Goal: Task Accomplishment & Management: Use online tool/utility

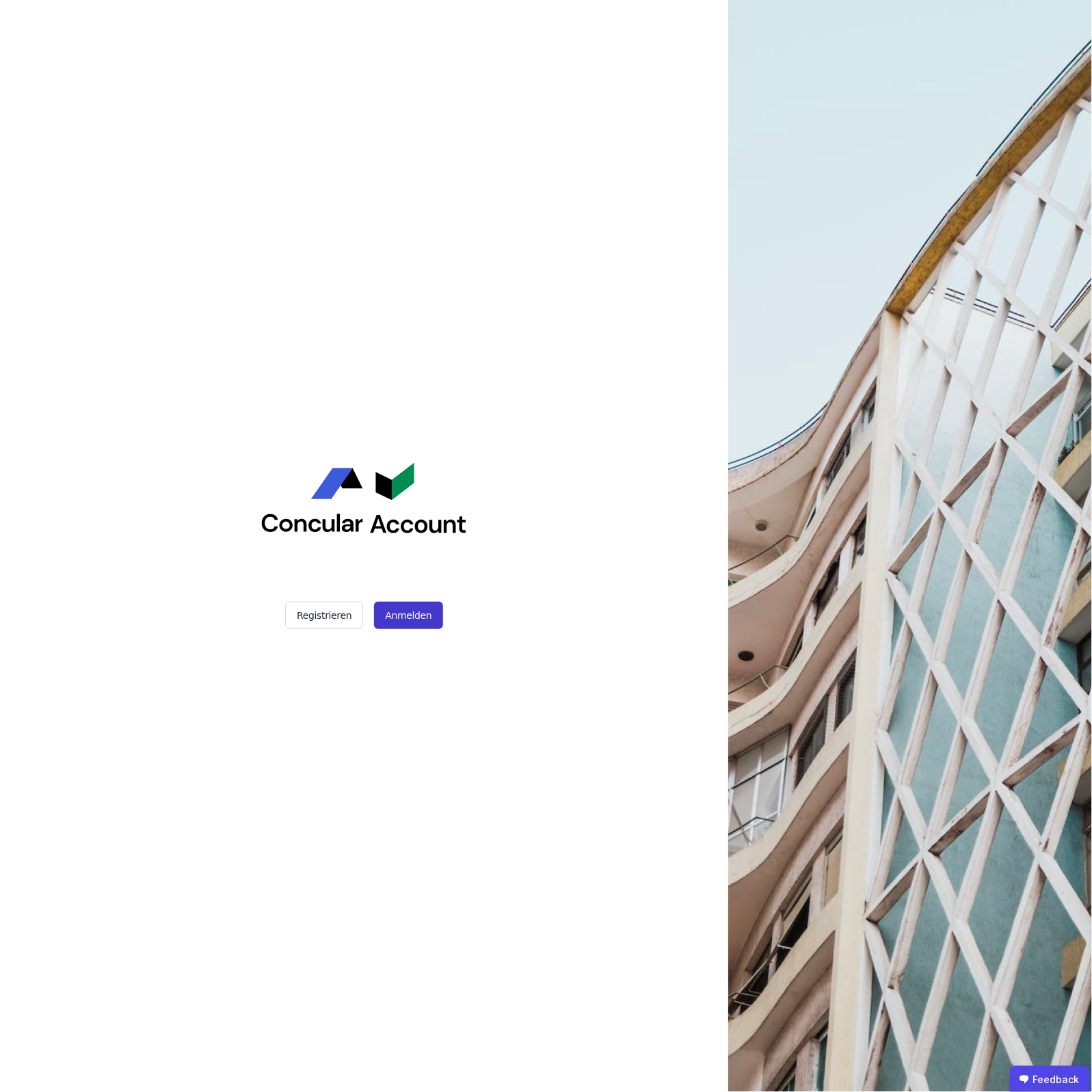
click at [422, 621] on button "Anmelden" at bounding box center [408, 615] width 69 height 27
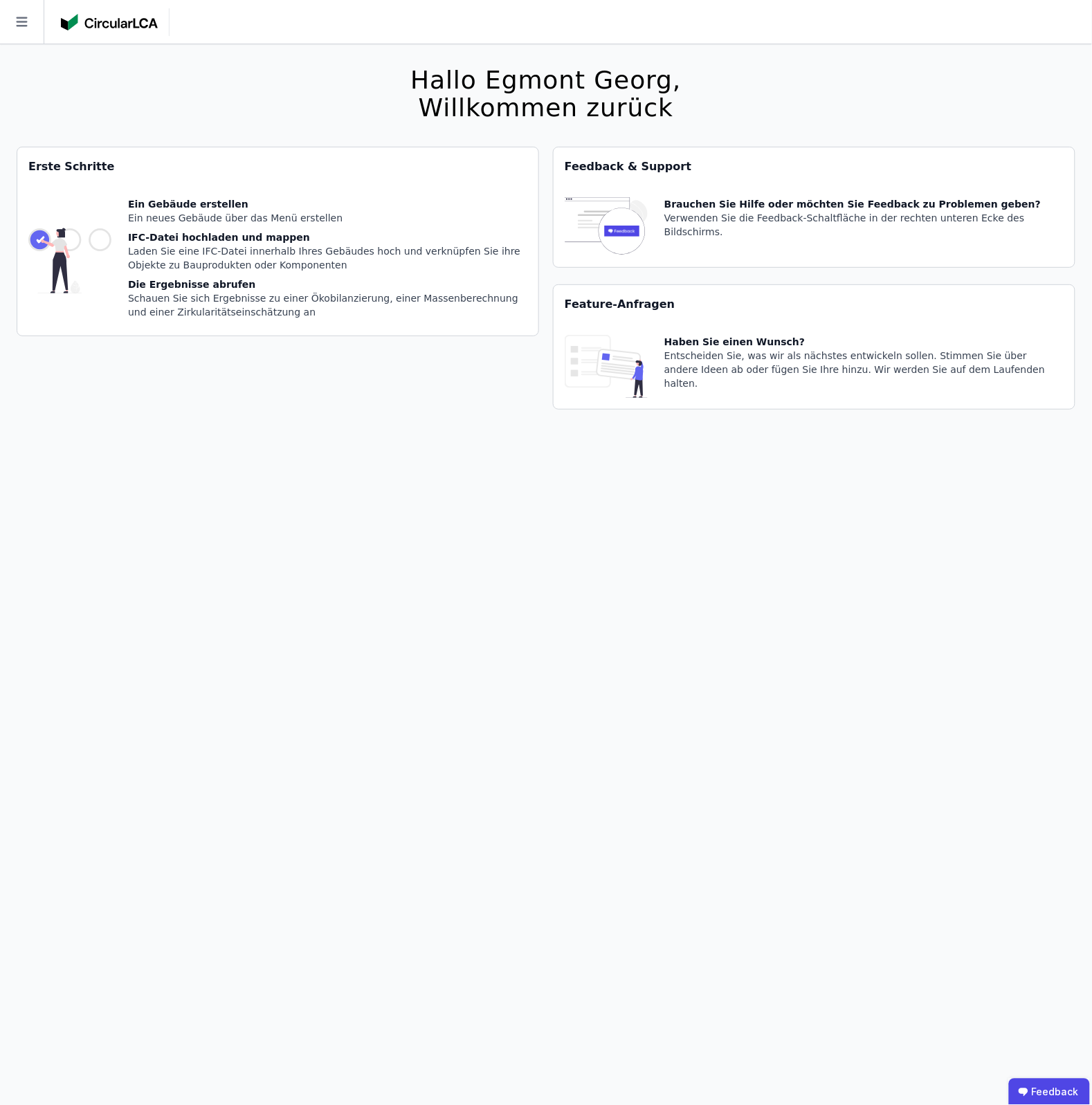
click at [533, 566] on div "Hallo Egmont [PERSON_NAME], Willkommen zurück Sie verwenden derzeit eine Beta-V…" at bounding box center [546, 597] width 1059 height 1105
click at [43, 18] on icon at bounding box center [22, 22] width 44 height 44
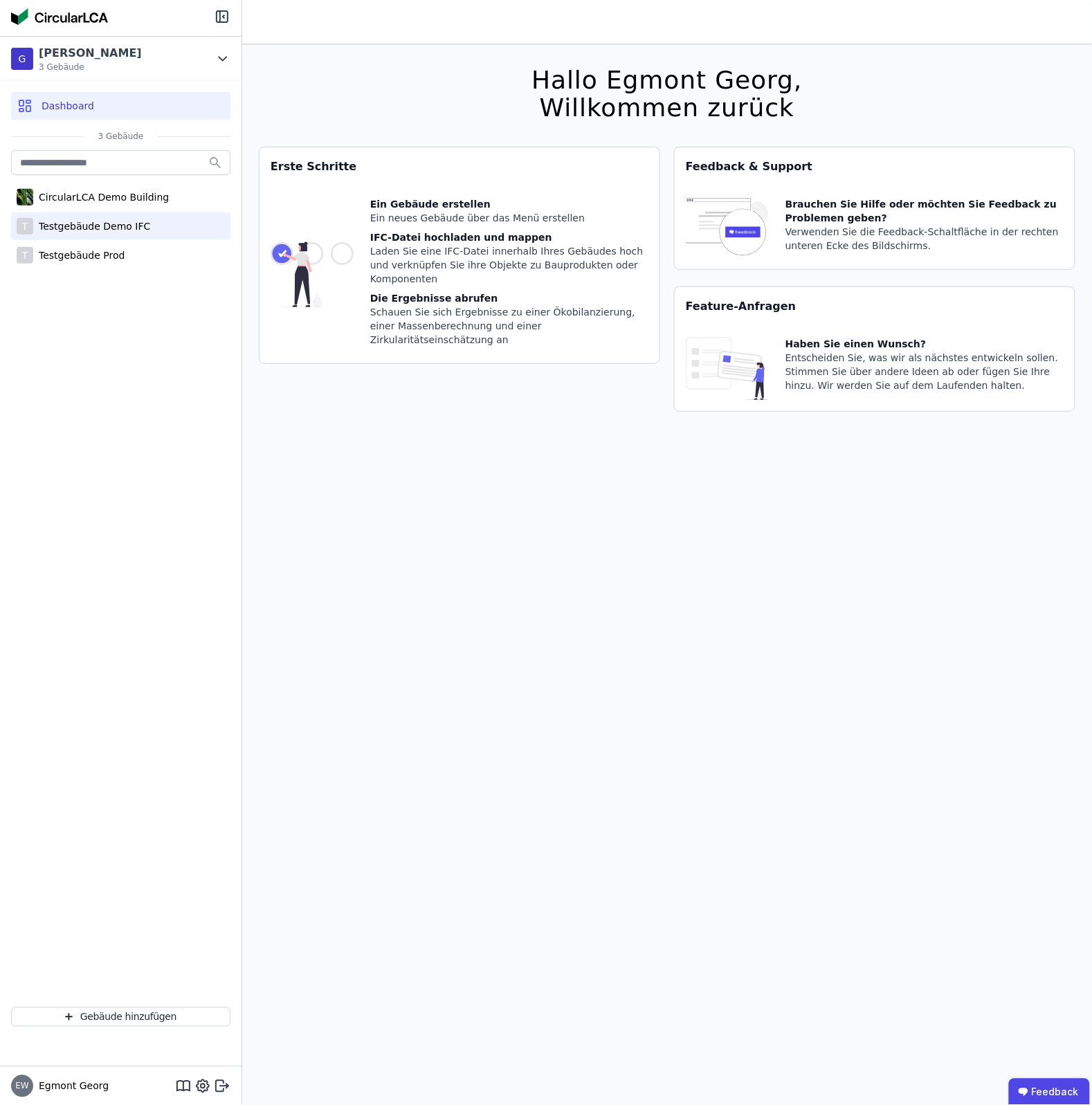
click at [150, 223] on div "T Testgebäude Demo IFC" at bounding box center [121, 226] width 220 height 28
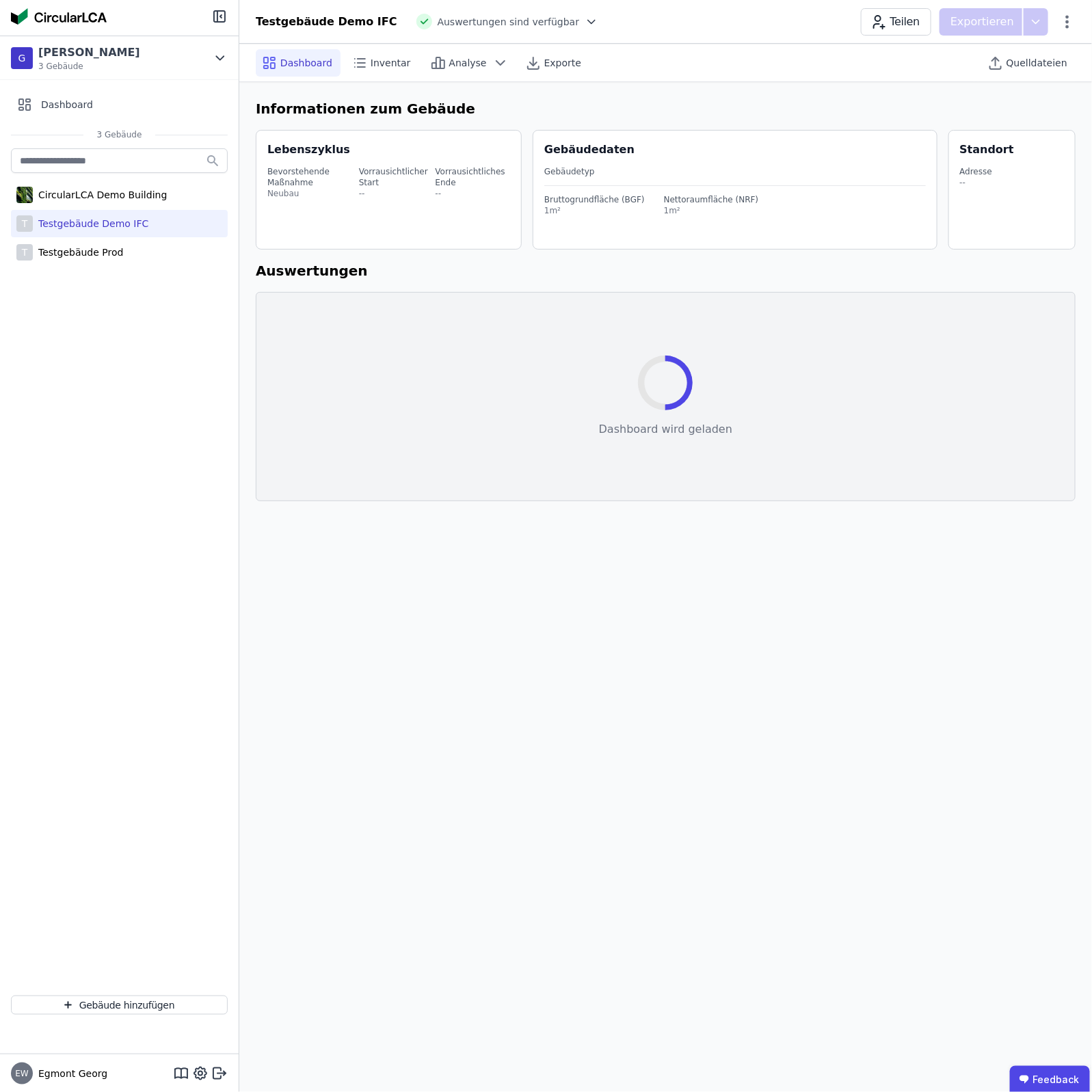
select select "*"
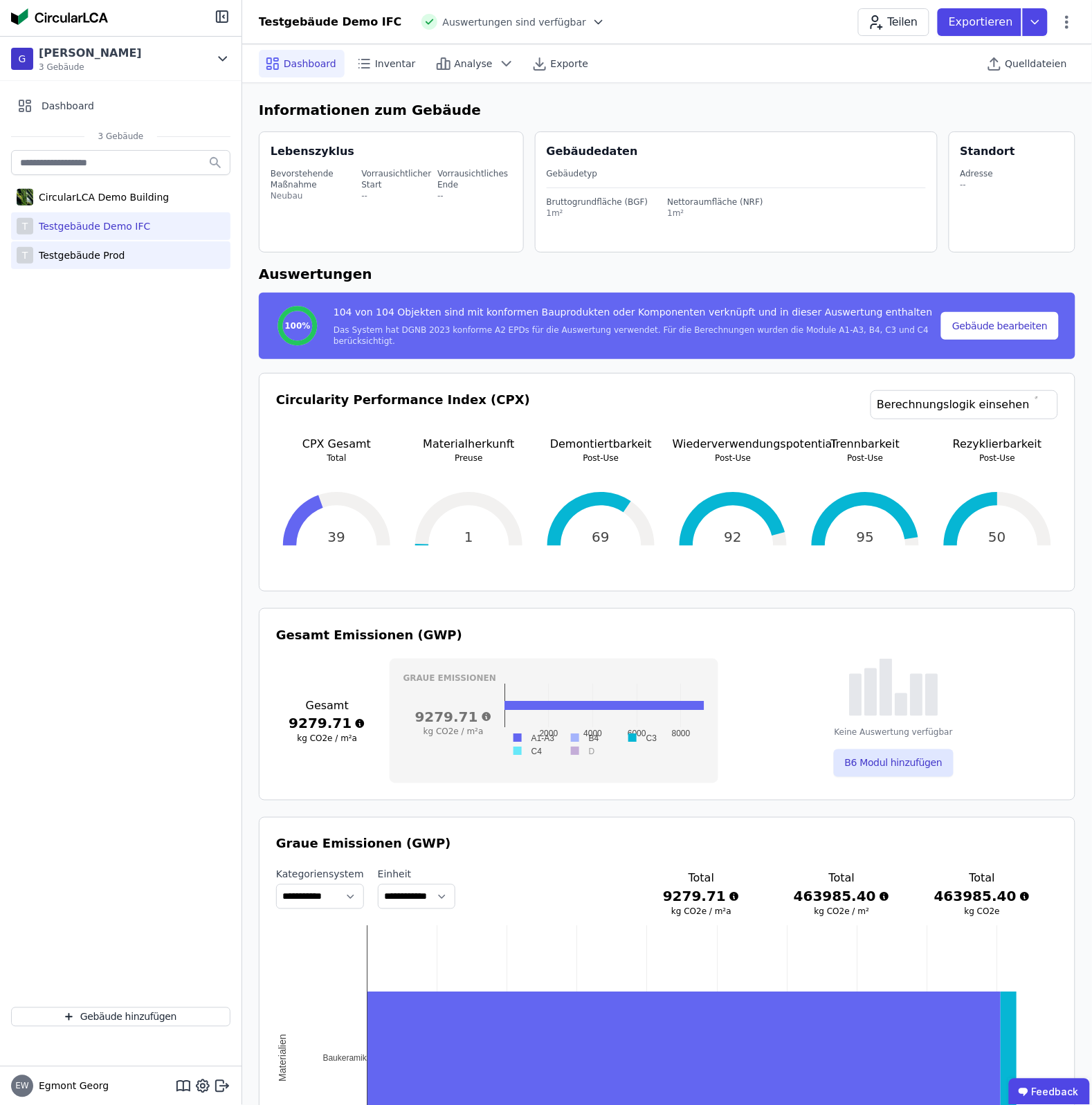
click at [150, 255] on div "T Testgebäude Prod" at bounding box center [121, 255] width 220 height 28
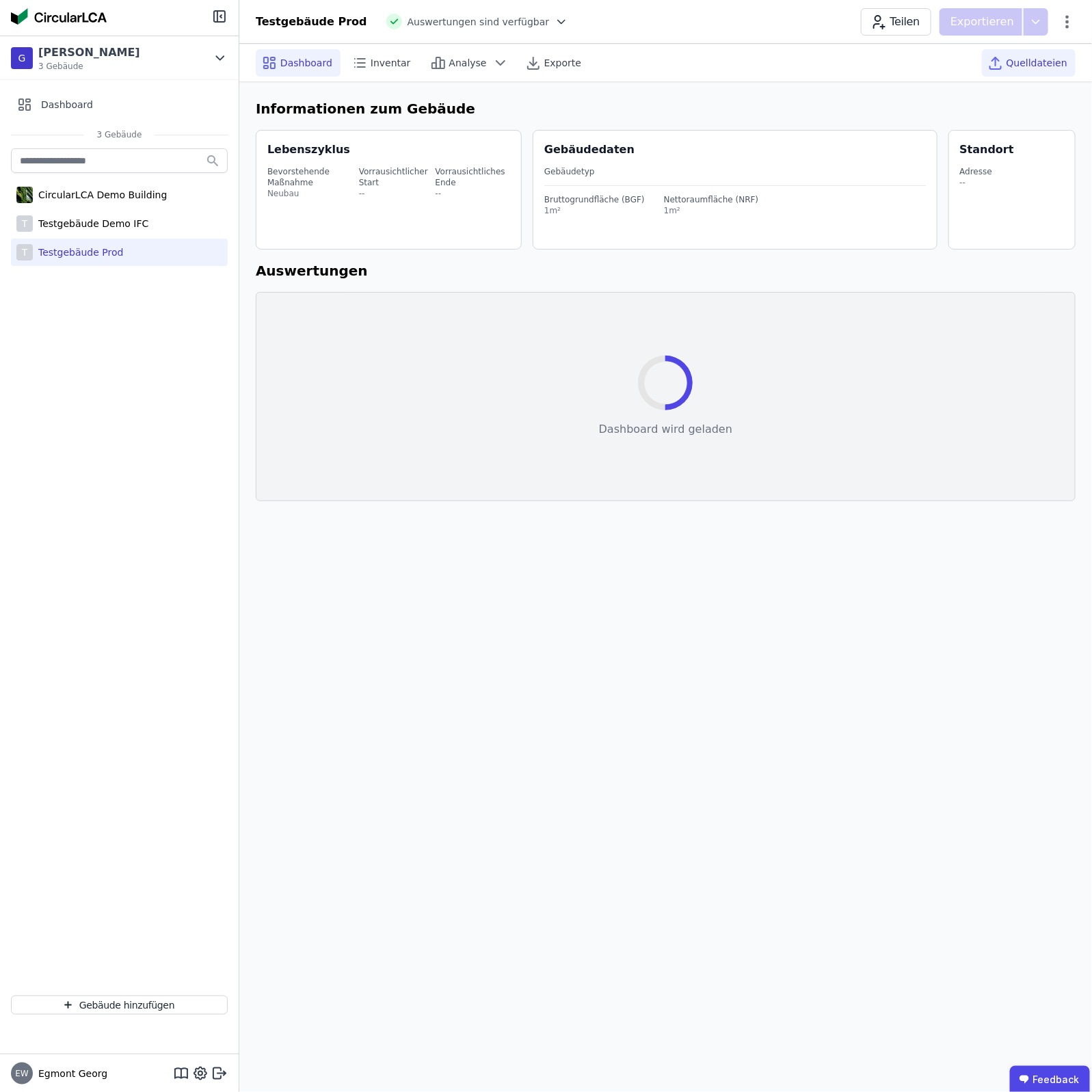
select select "*"
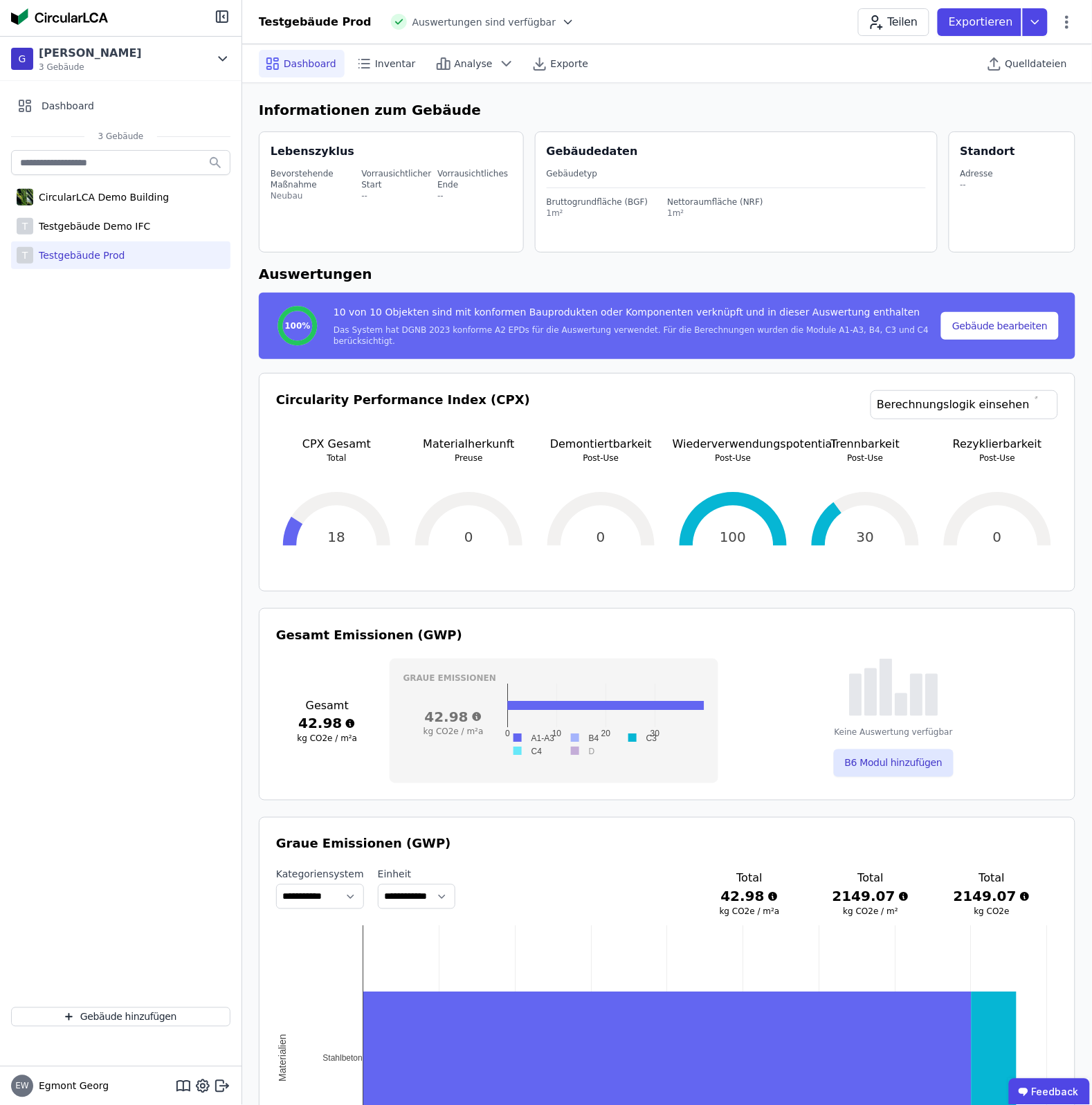
click at [1063, 11] on div "Teilen Exportieren" at bounding box center [967, 22] width 217 height 28
click at [1063, 30] on div "Teilen Exportieren" at bounding box center [967, 22] width 217 height 28
click at [1067, 23] on icon at bounding box center [1067, 22] width 17 height 17
click at [1014, 61] on div "Gebäude bearbeiten" at bounding box center [1008, 55] width 134 height 25
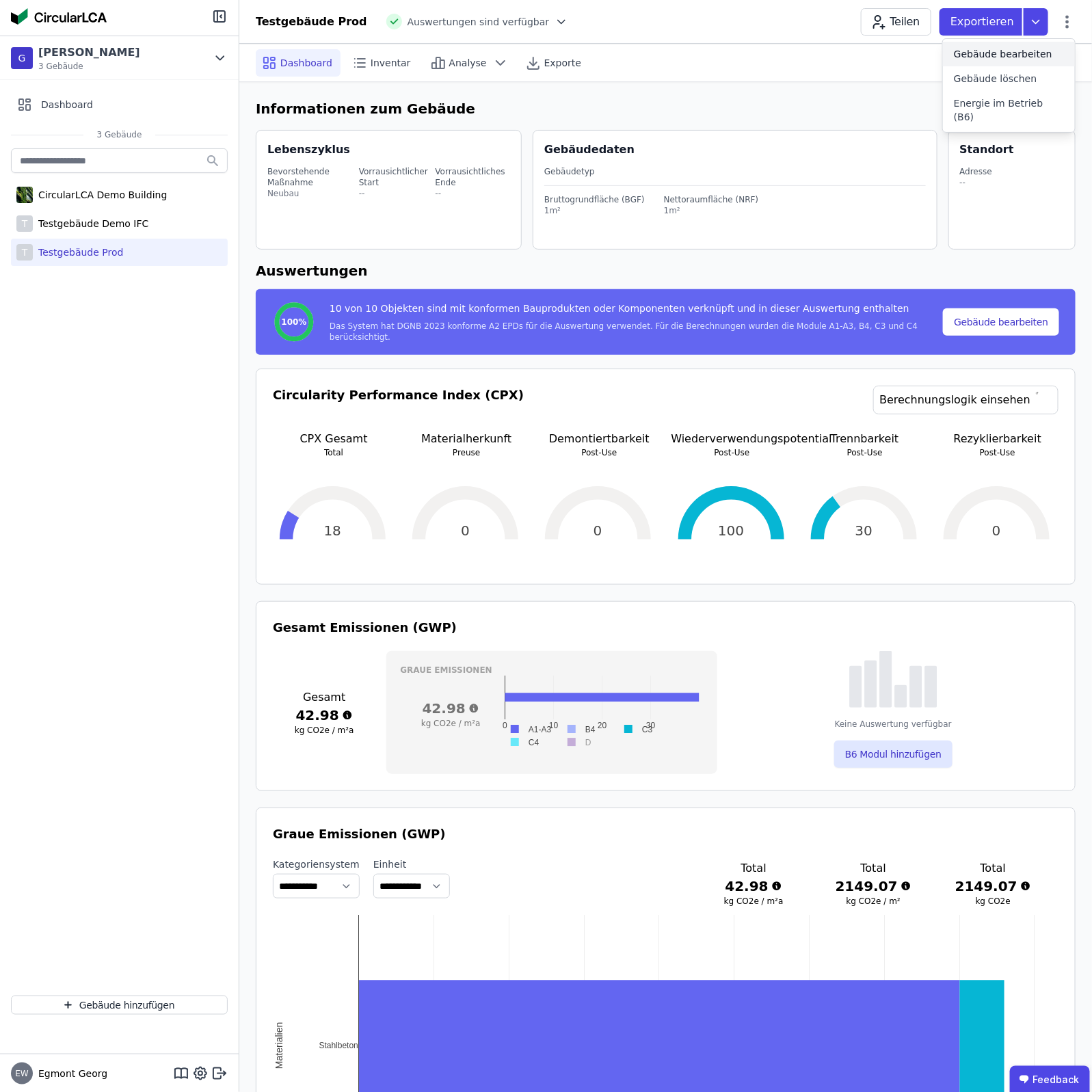
select select "*"
select select "**********"
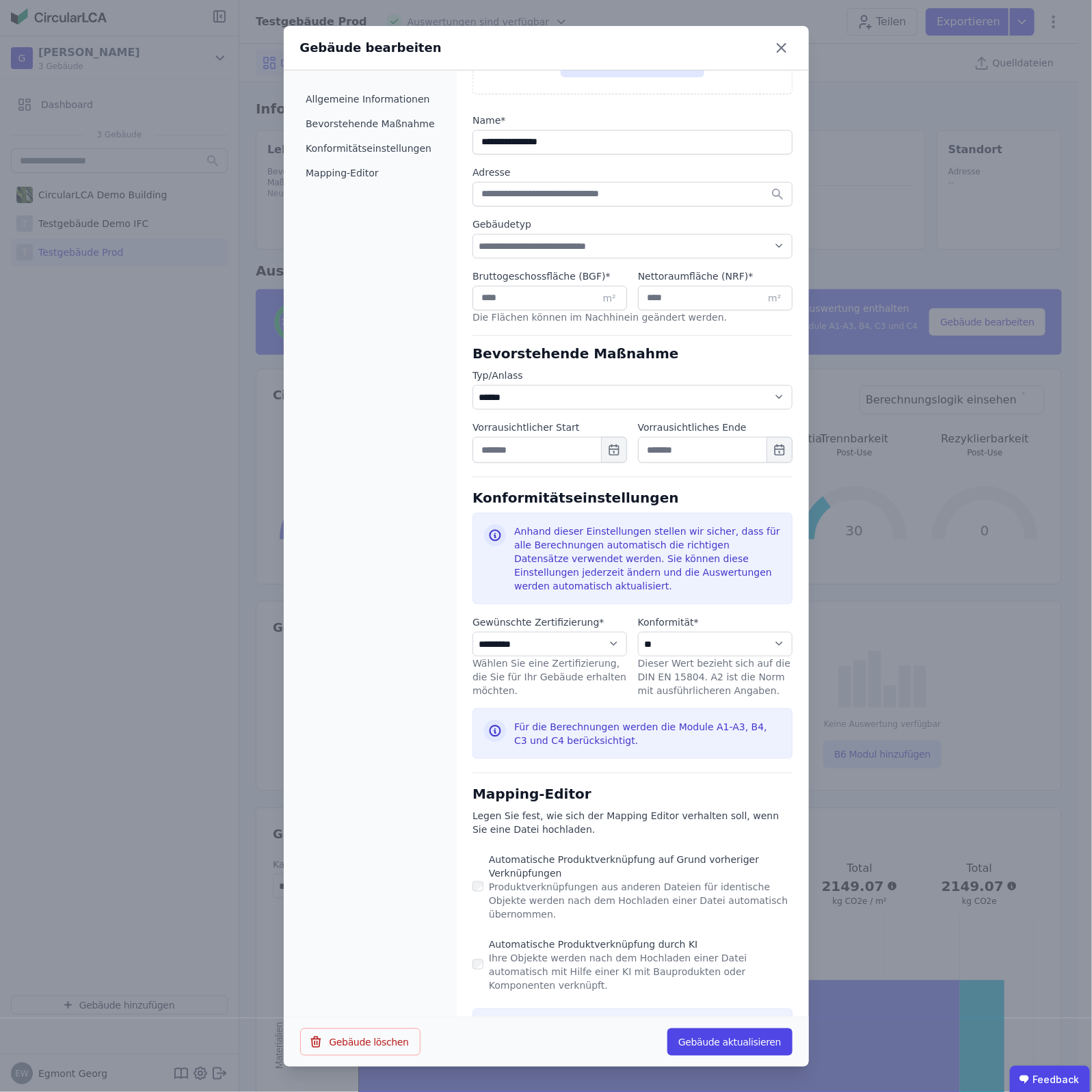
scroll to position [257, 0]
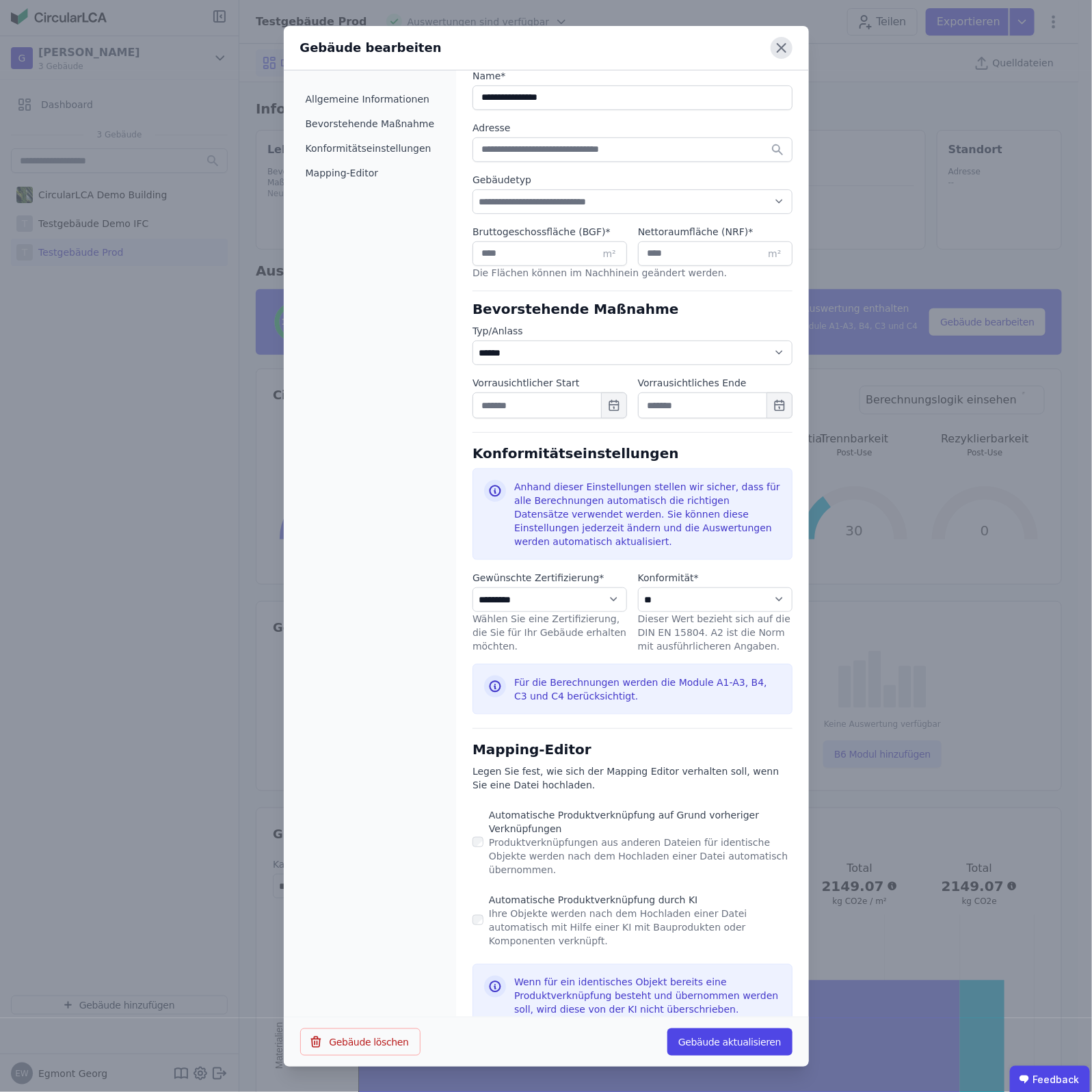
click at [783, 50] on icon at bounding box center [782, 48] width 22 height 22
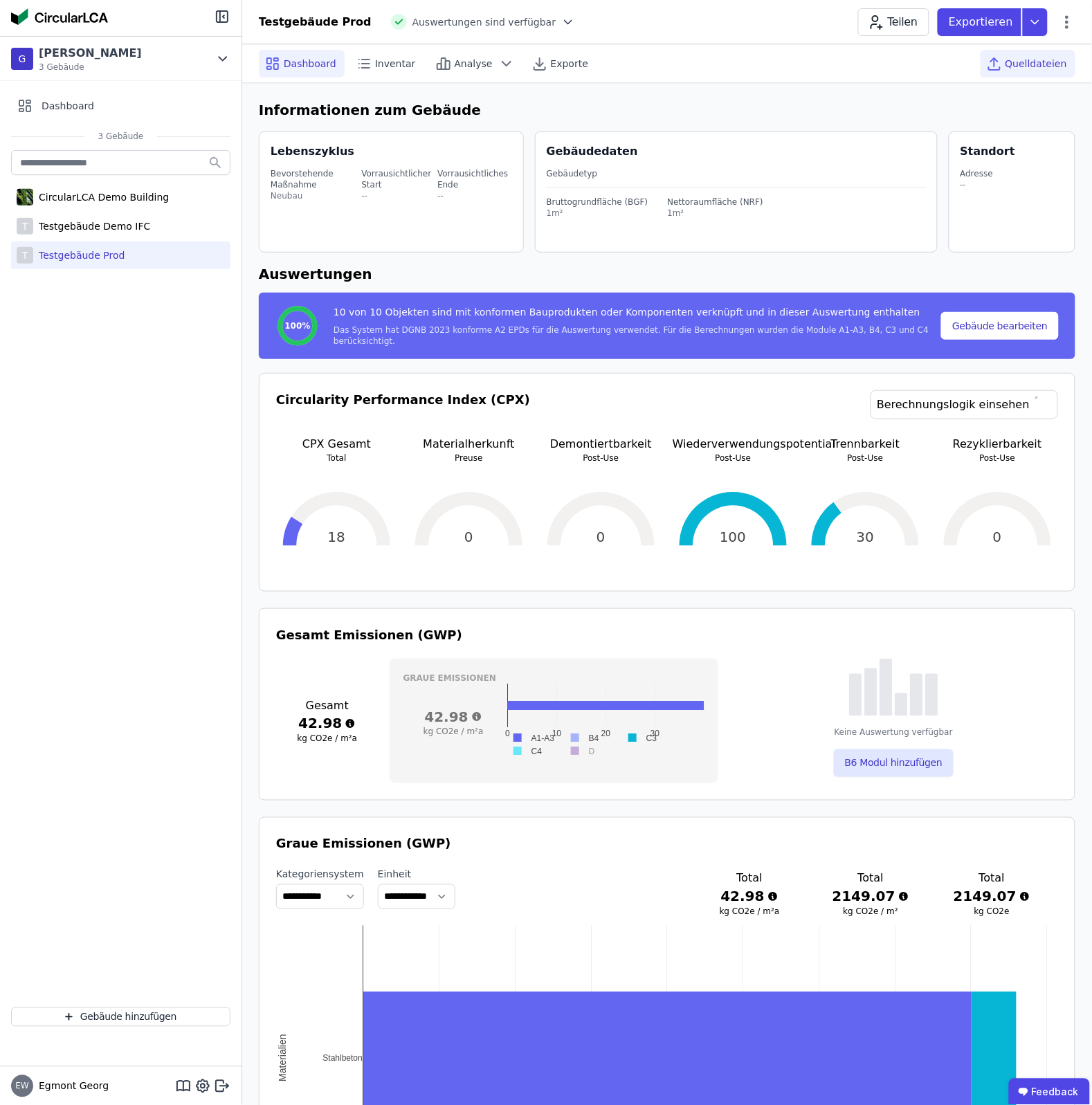
click at [1033, 71] on div "Quelldateien" at bounding box center [1028, 64] width 95 height 28
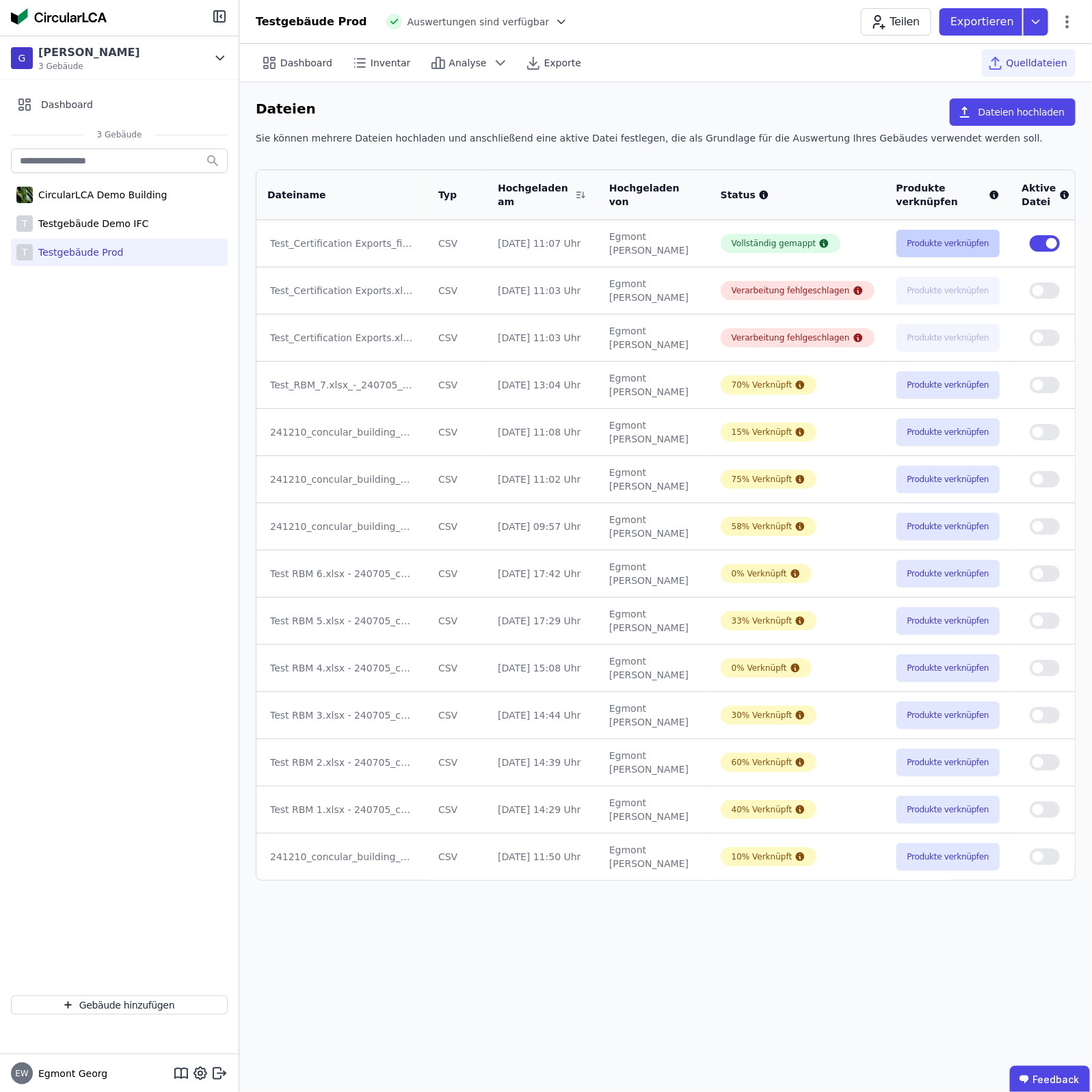
click at [911, 234] on button "Produkte verknüpfen" at bounding box center [949, 244] width 104 height 27
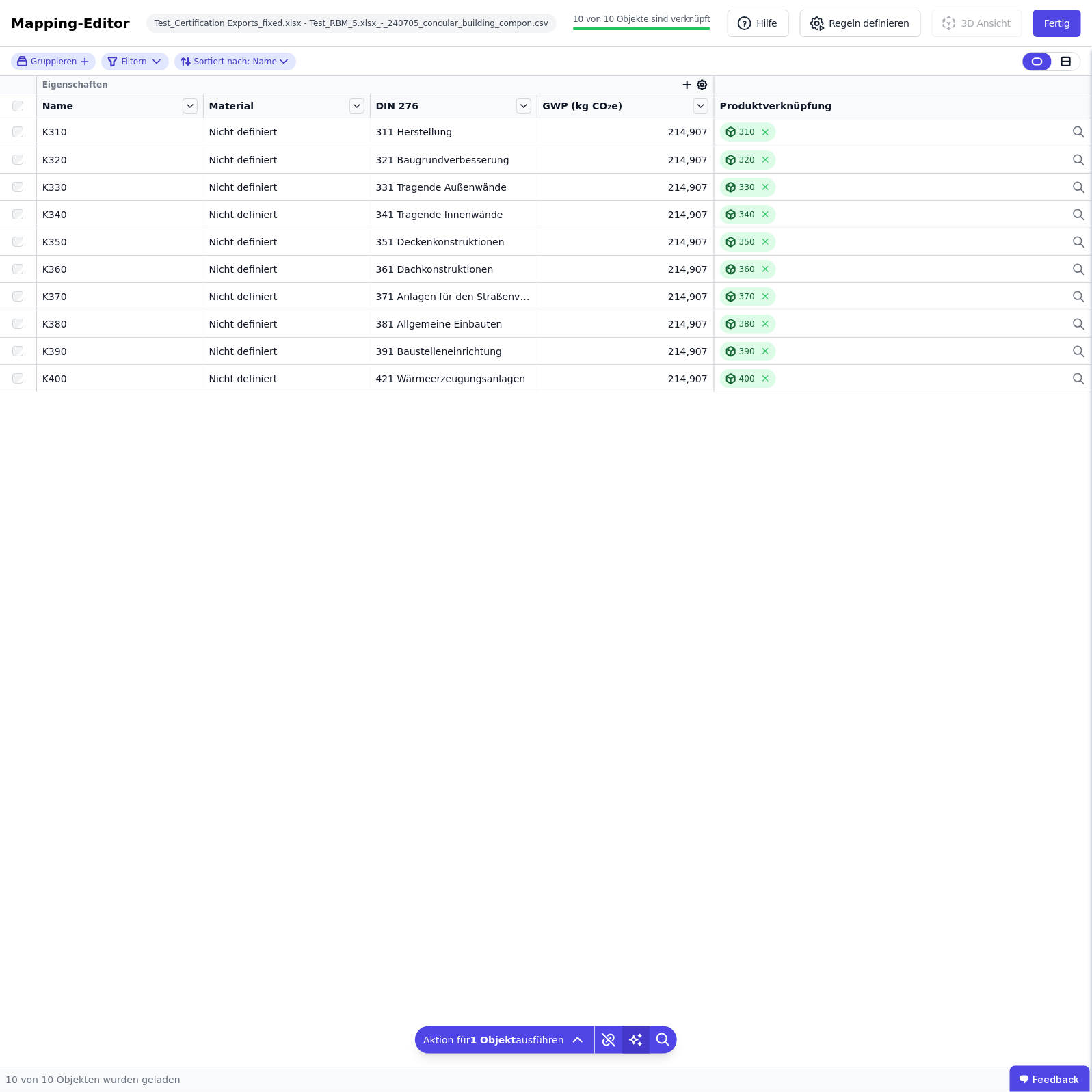
click at [630, 1044] on icon at bounding box center [636, 1040] width 12 height 11
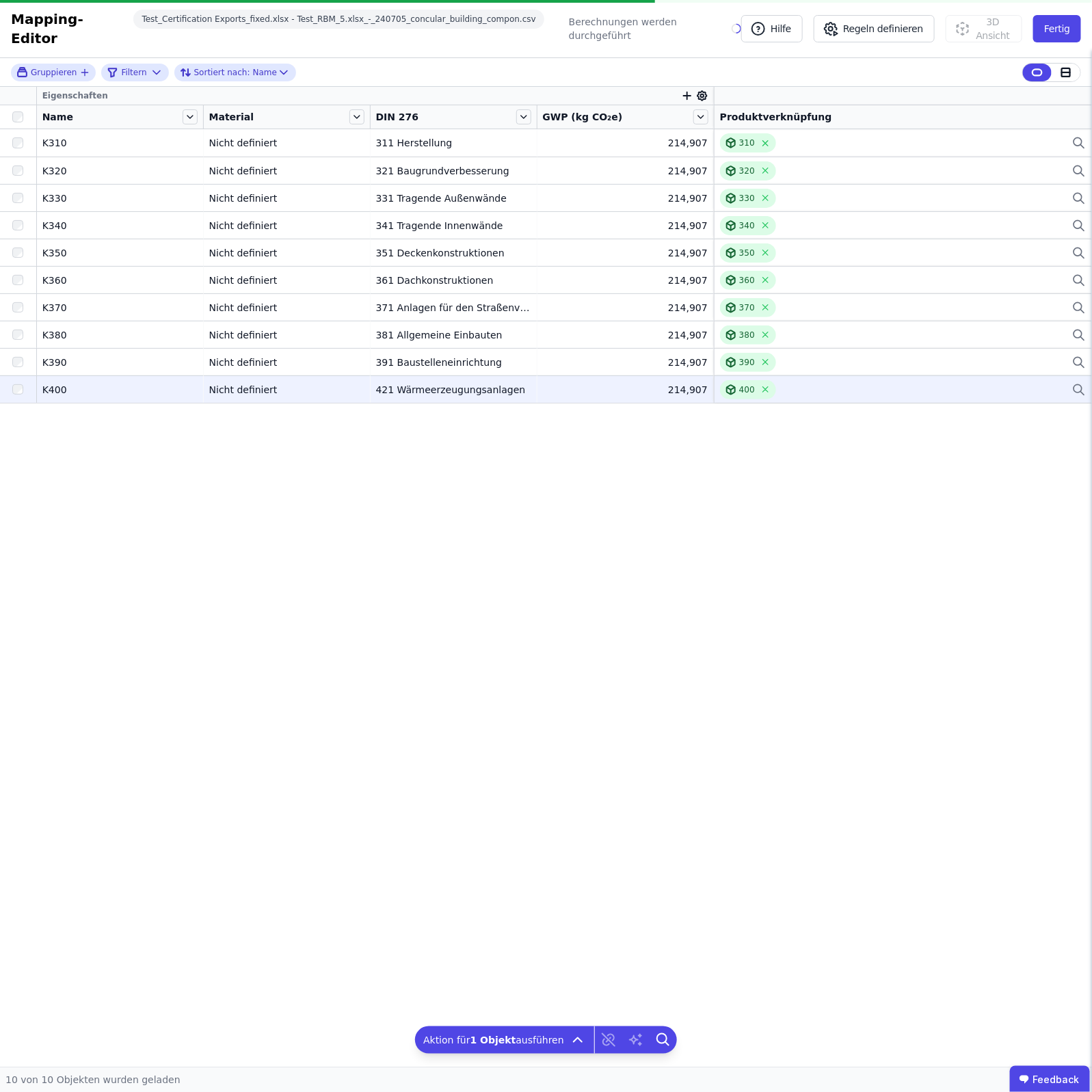
click at [125, 383] on div "K400" at bounding box center [120, 390] width 155 height 14
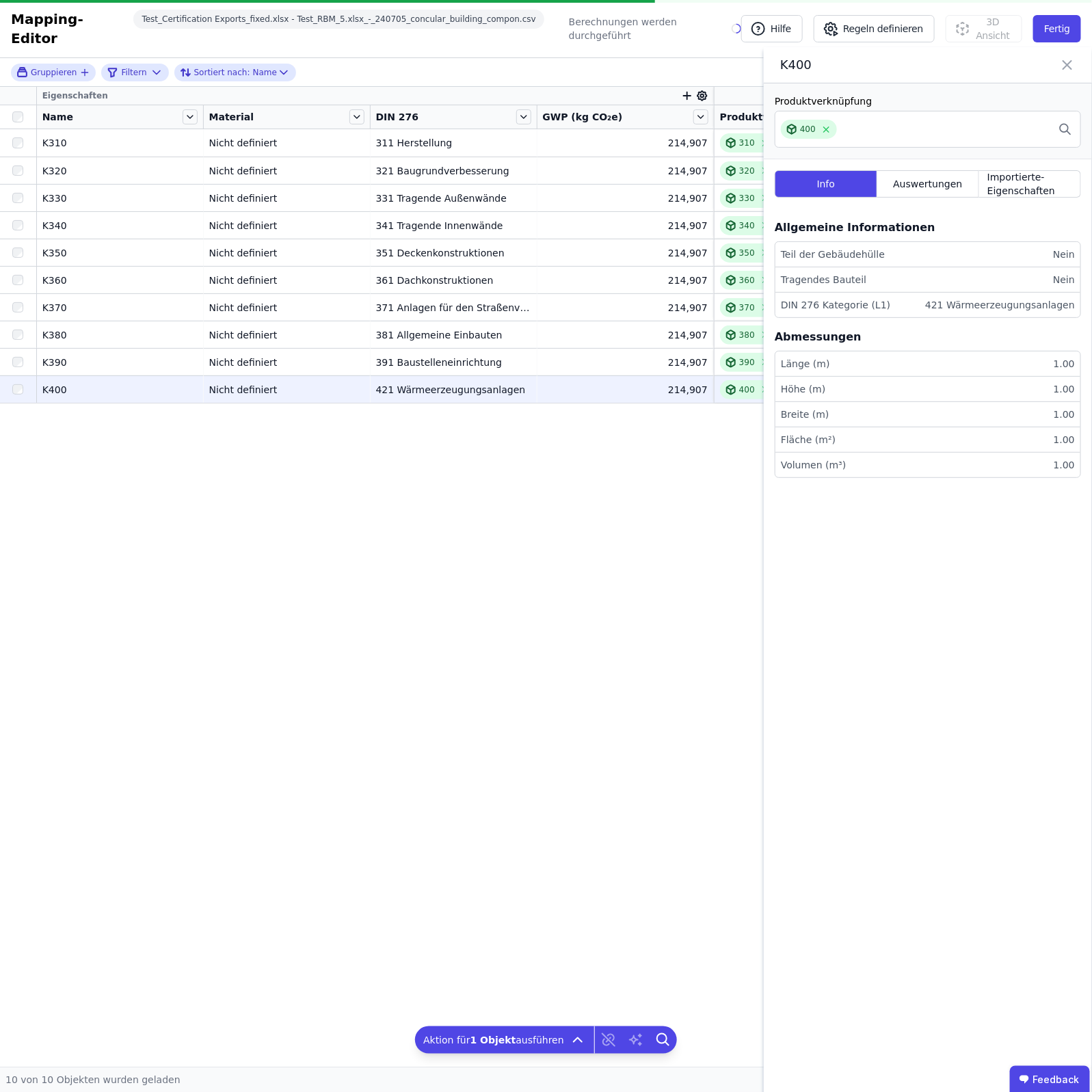
click at [35, 107] on div at bounding box center [18, 116] width 36 height 19
click at [25, 111] on div at bounding box center [18, 116] width 25 height 11
click at [1067, 75] on div "K400" at bounding box center [928, 65] width 328 height 36
click at [1071, 80] on div "K400" at bounding box center [928, 65] width 328 height 36
click at [1069, 60] on icon at bounding box center [1067, 65] width 17 height 19
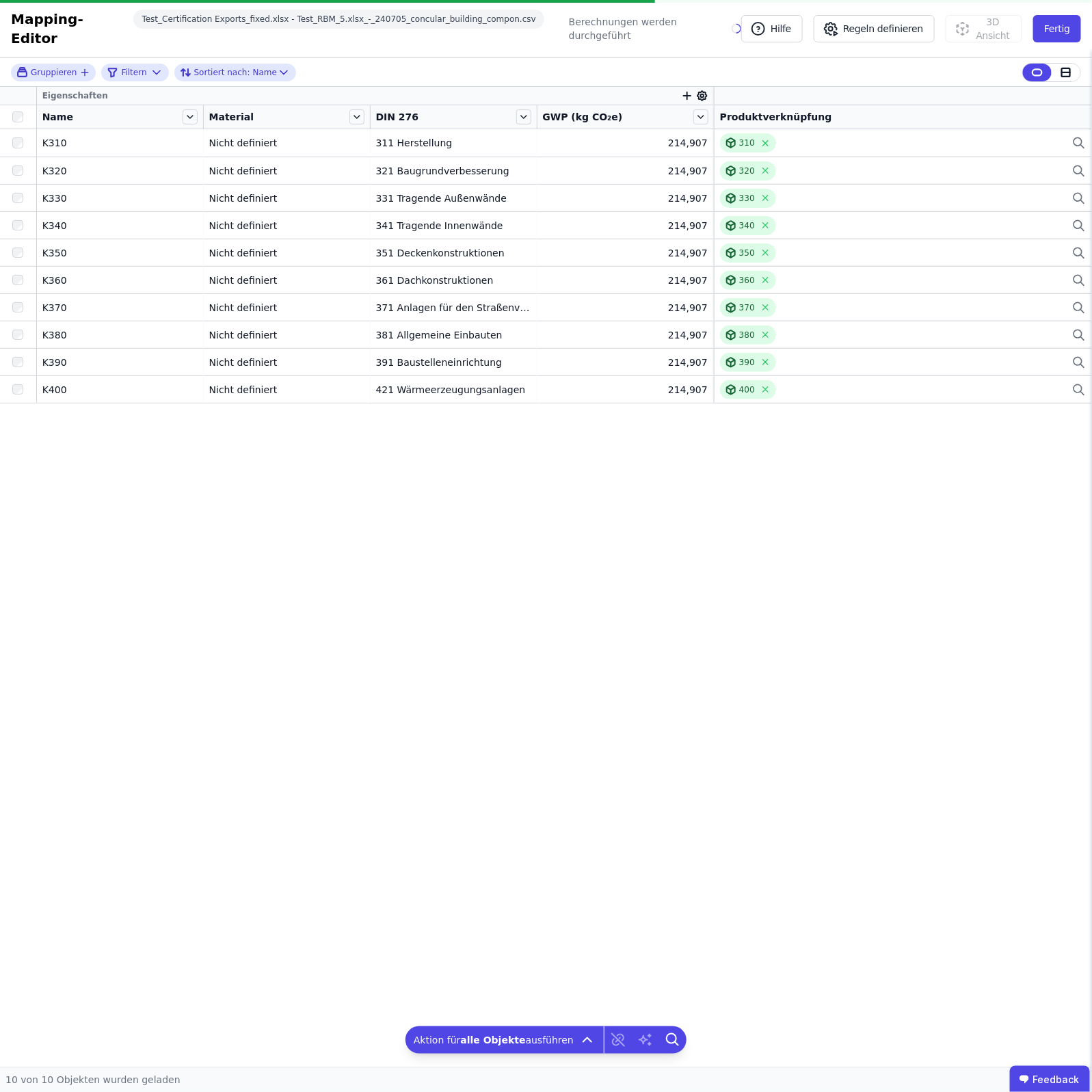
click at [722, 621] on div "Eigenschaften Name Material DIN 276 GWP (kg CO₂e) Produktverknüpfung K310 K310 …" at bounding box center [546, 576] width 1092 height 980
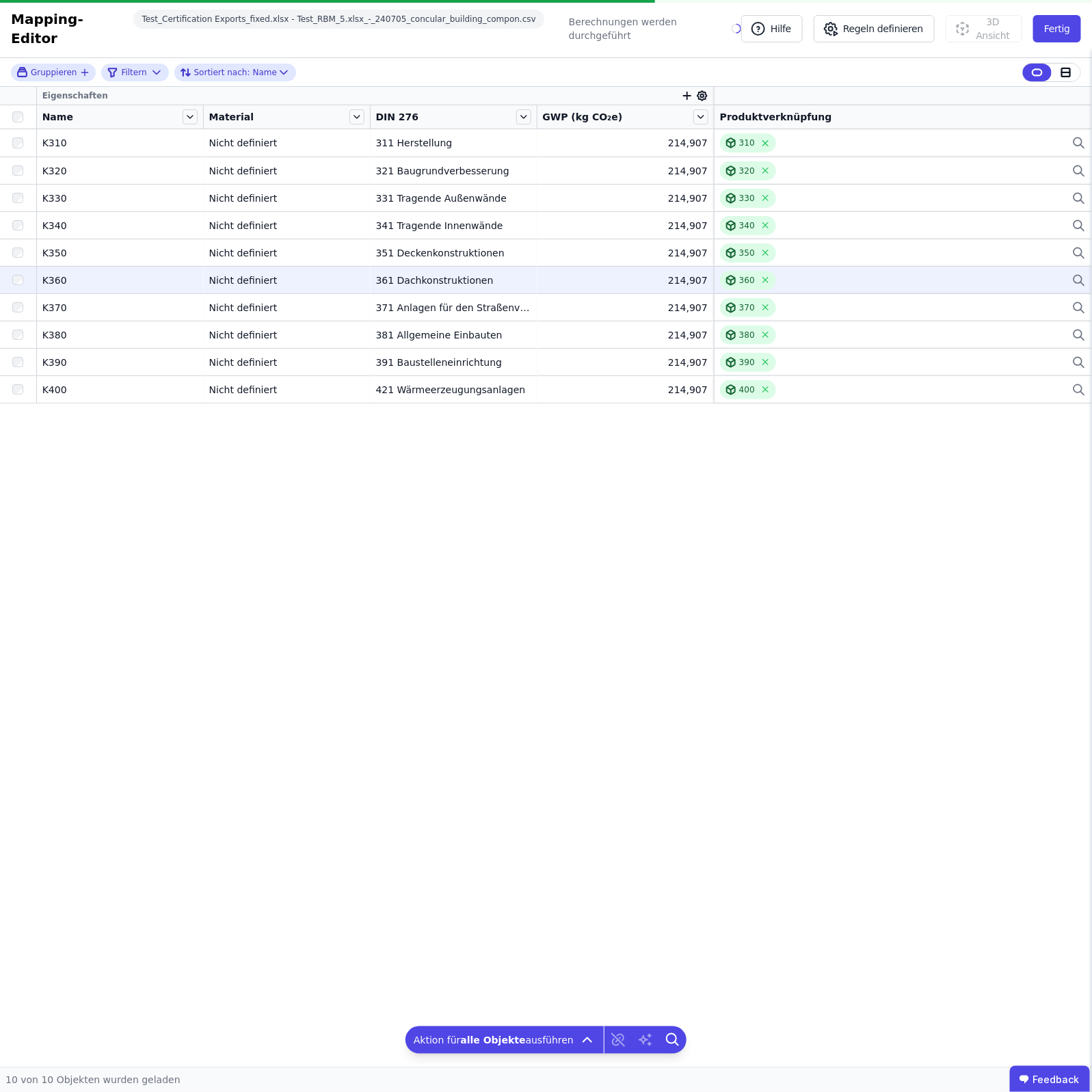
click at [855, 274] on div "360" at bounding box center [903, 281] width 366 height 19
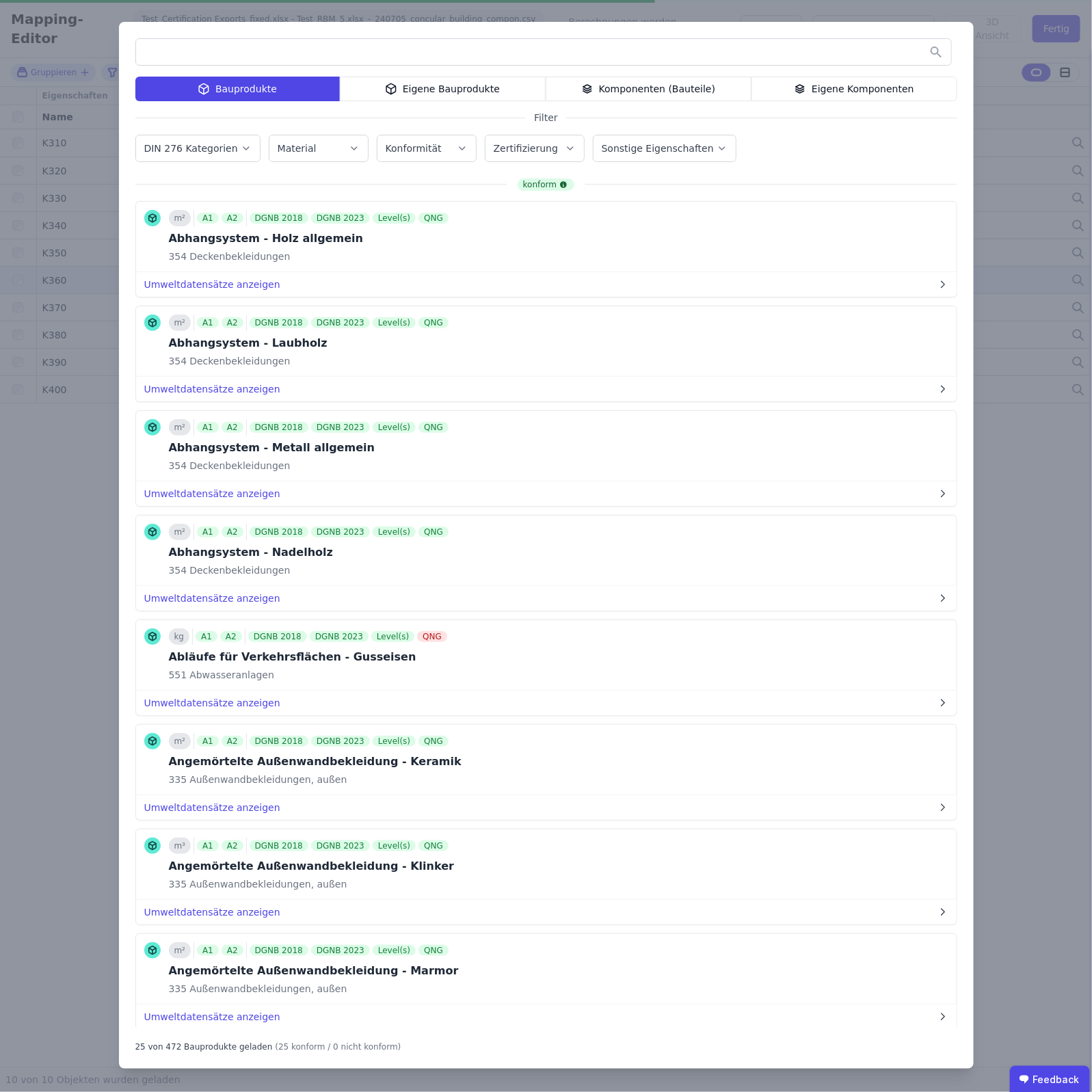
click at [1040, 152] on div "Bauprodukte Eigene Bauprodukte Komponenten (Bauteile) Eigene Komponenten Filter…" at bounding box center [546, 546] width 1092 height 1092
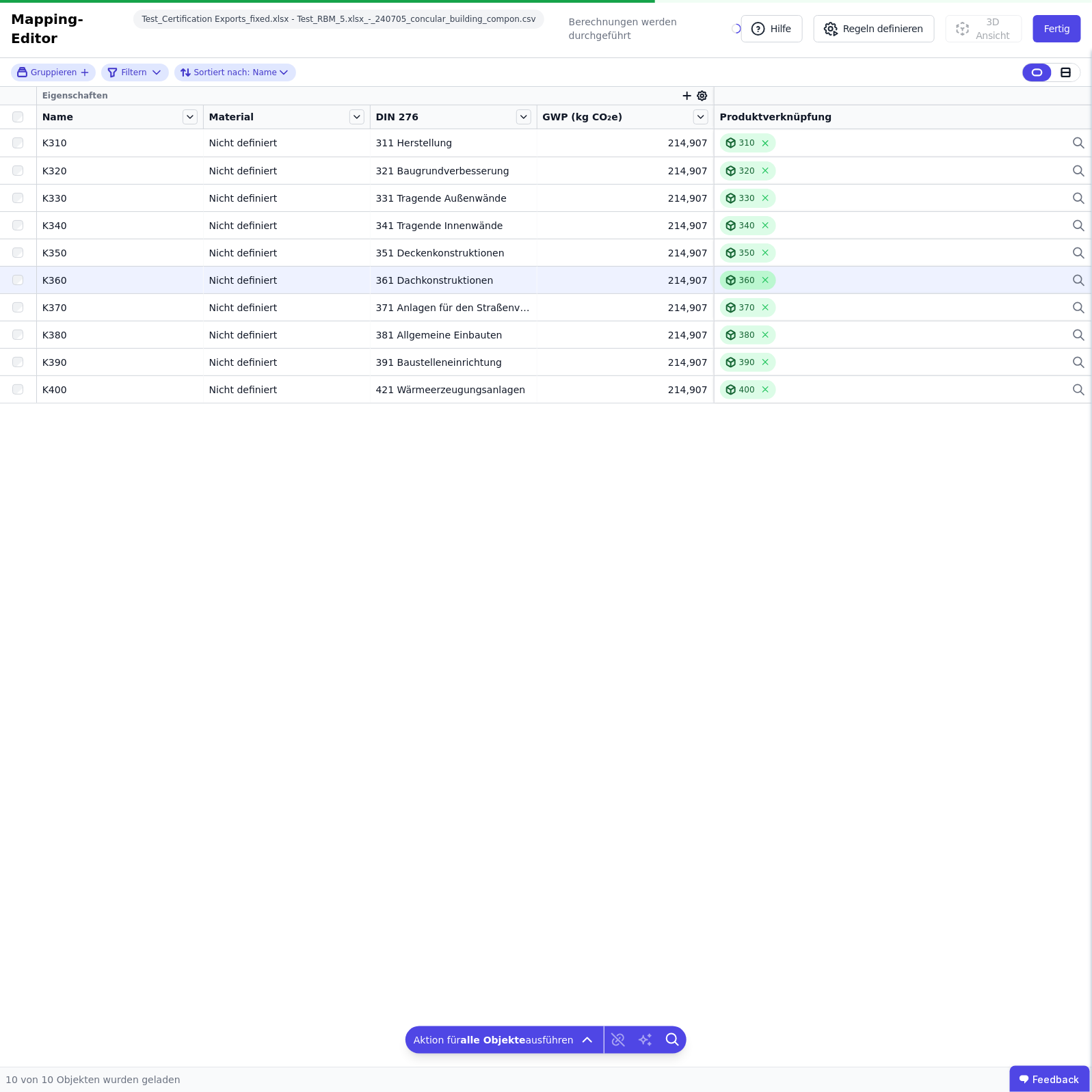
click at [758, 271] on div "360" at bounding box center [748, 281] width 56 height 19
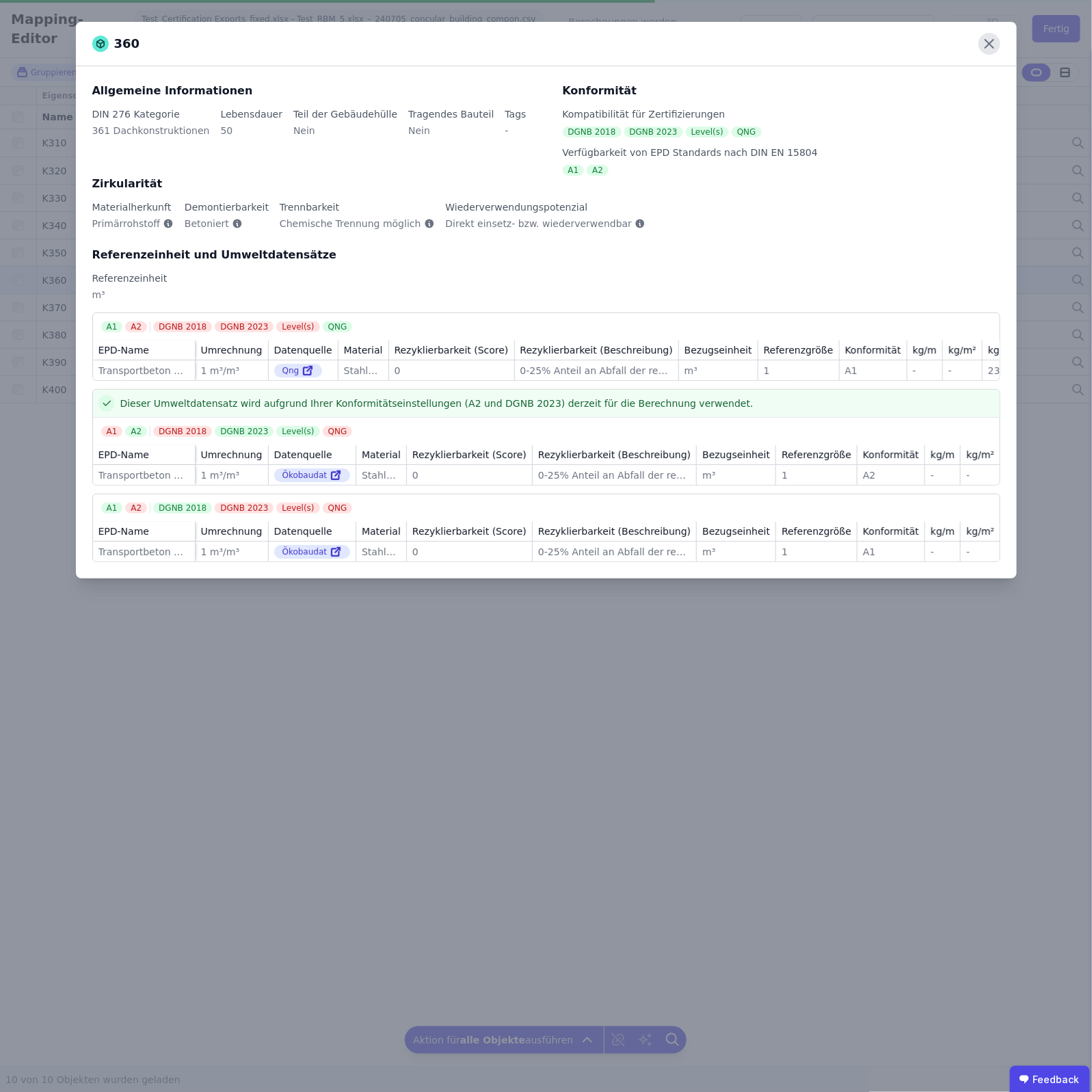
click at [999, 38] on icon at bounding box center [989, 43] width 22 height 22
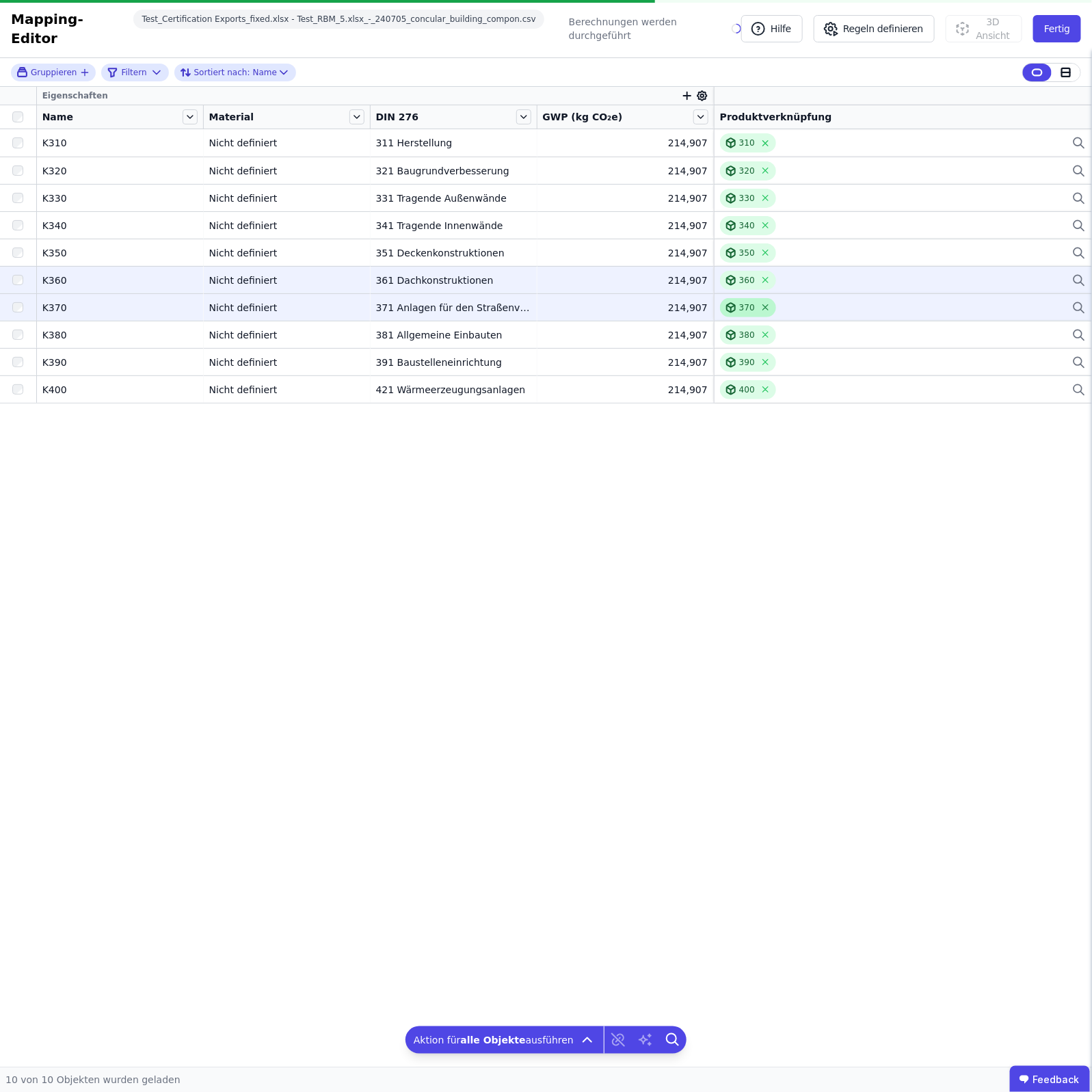
click at [764, 302] on icon at bounding box center [766, 307] width 10 height 10
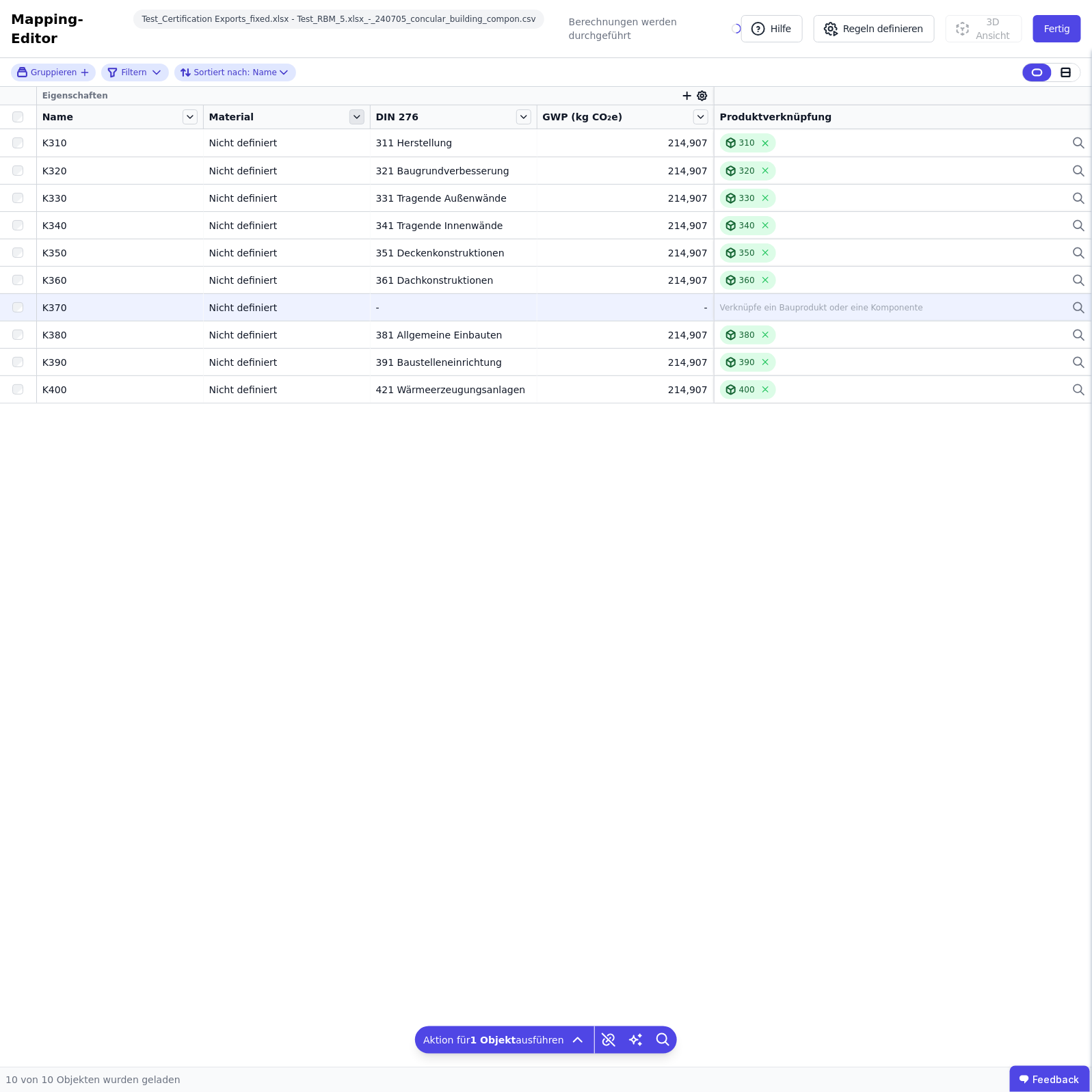
click at [359, 109] on icon at bounding box center [357, 116] width 15 height 15
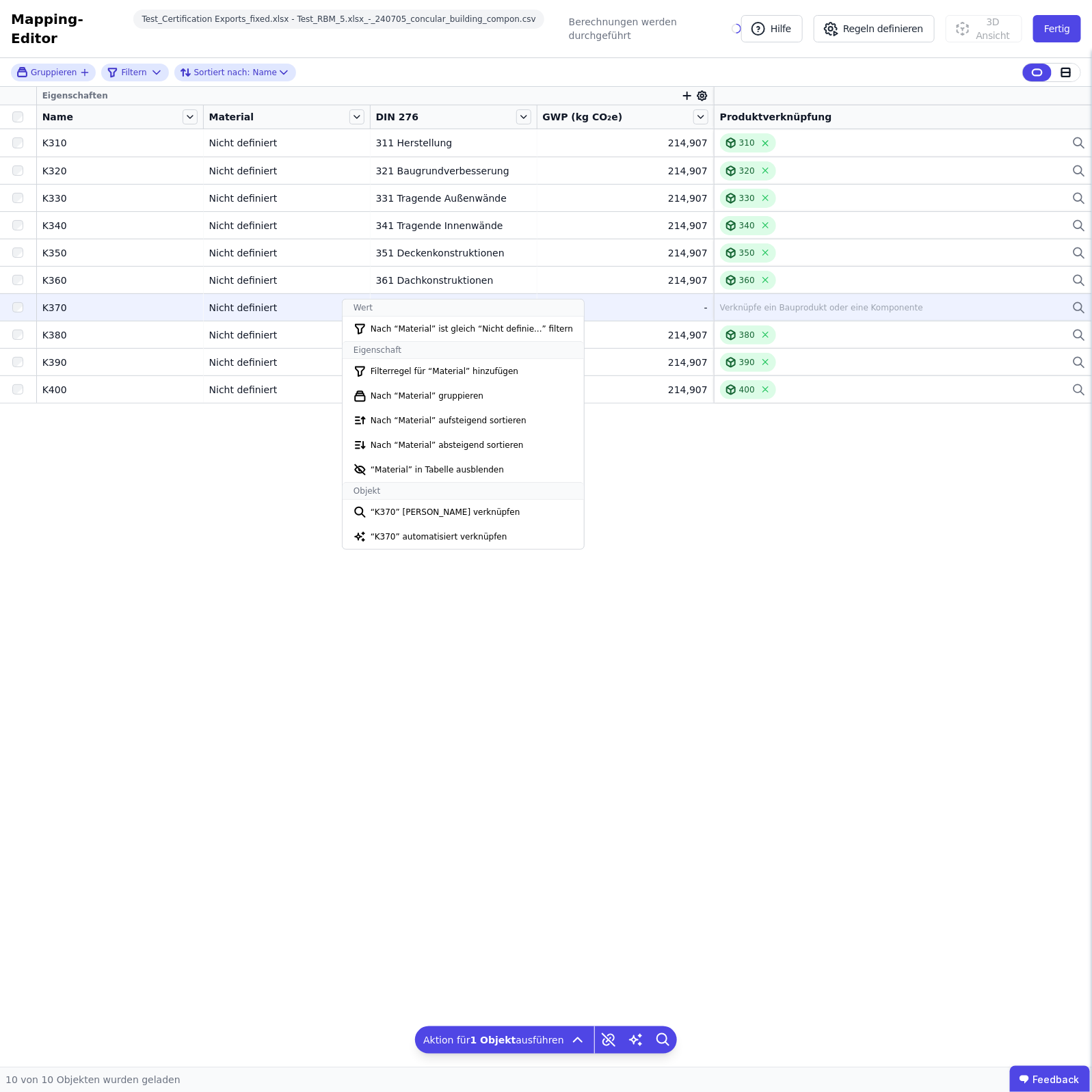
click at [761, 530] on div "Eigenschaften Name Material DIN 276 GWP (kg CO₂e) Produktverknüpfung K310 K310 …" at bounding box center [546, 576] width 1092 height 980
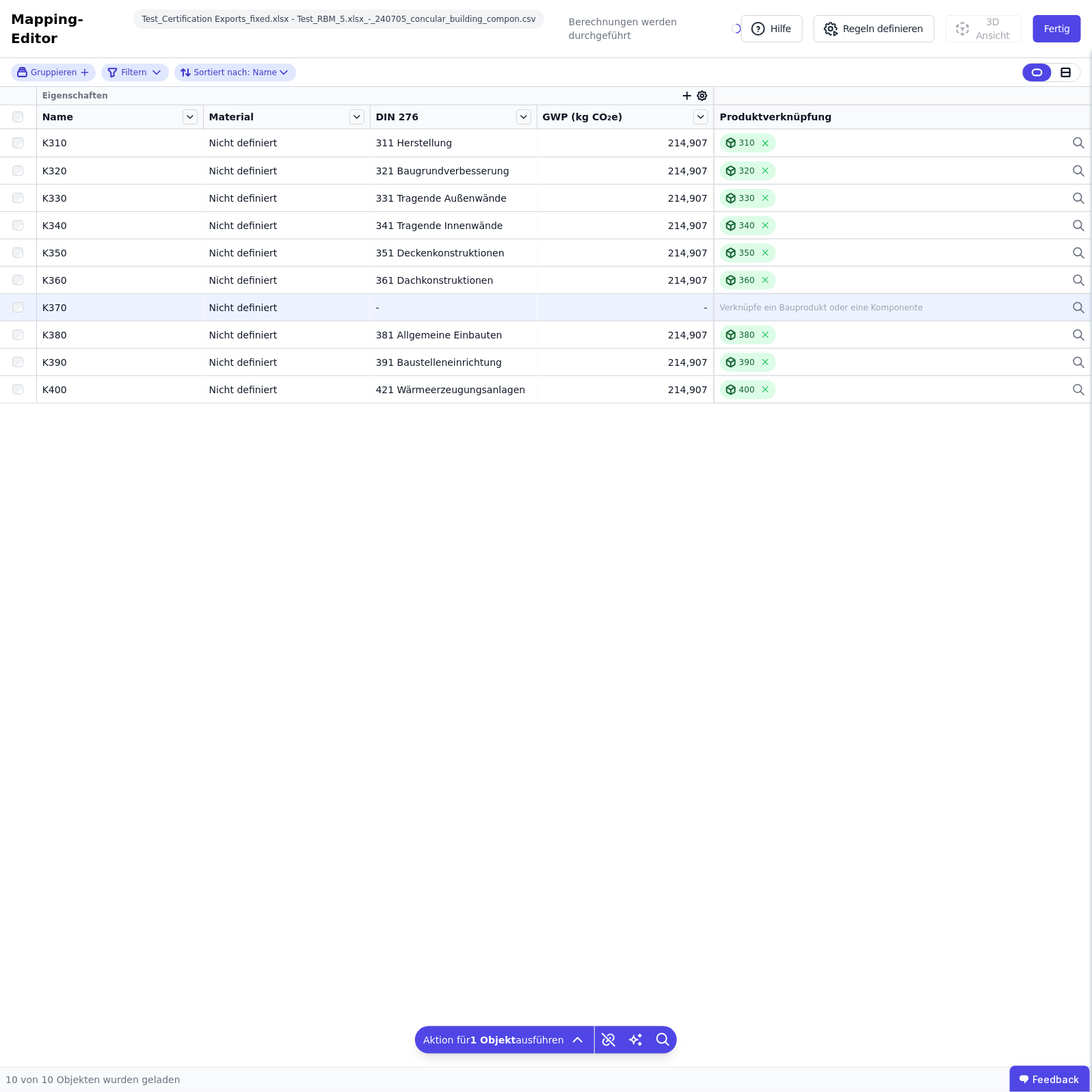
click at [595, 18] on div "Berechnungen werden durchgeführt" at bounding box center [648, 29] width 158 height 27
drag, startPoint x: 595, startPoint y: 18, endPoint x: 692, endPoint y: 35, distance: 98.5
click at [692, 35] on div "Mapping-Editor Hilfe Regeln definieren 3D Ansicht Fertig Test_Certification Exp…" at bounding box center [546, 29] width 1092 height 58
drag, startPoint x: 519, startPoint y: 22, endPoint x: 699, endPoint y: 27, distance: 180.1
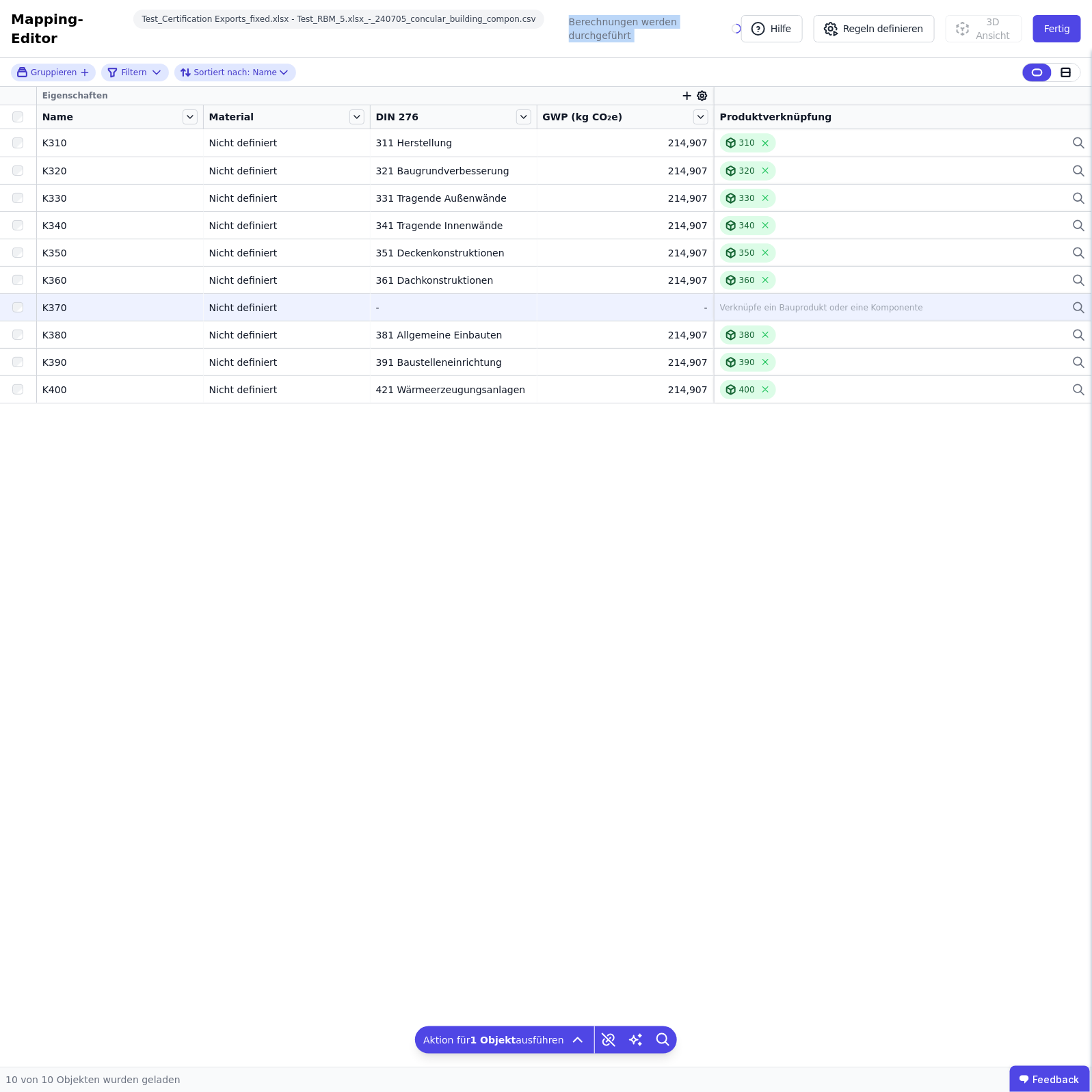
click at [699, 27] on div "Mapping-Editor Hilfe Regeln definieren 3D Ansicht Fertig Test_Certification Exp…" at bounding box center [546, 29] width 1092 height 58
click at [1040, 27] on button "Fertig" at bounding box center [1057, 29] width 48 height 27
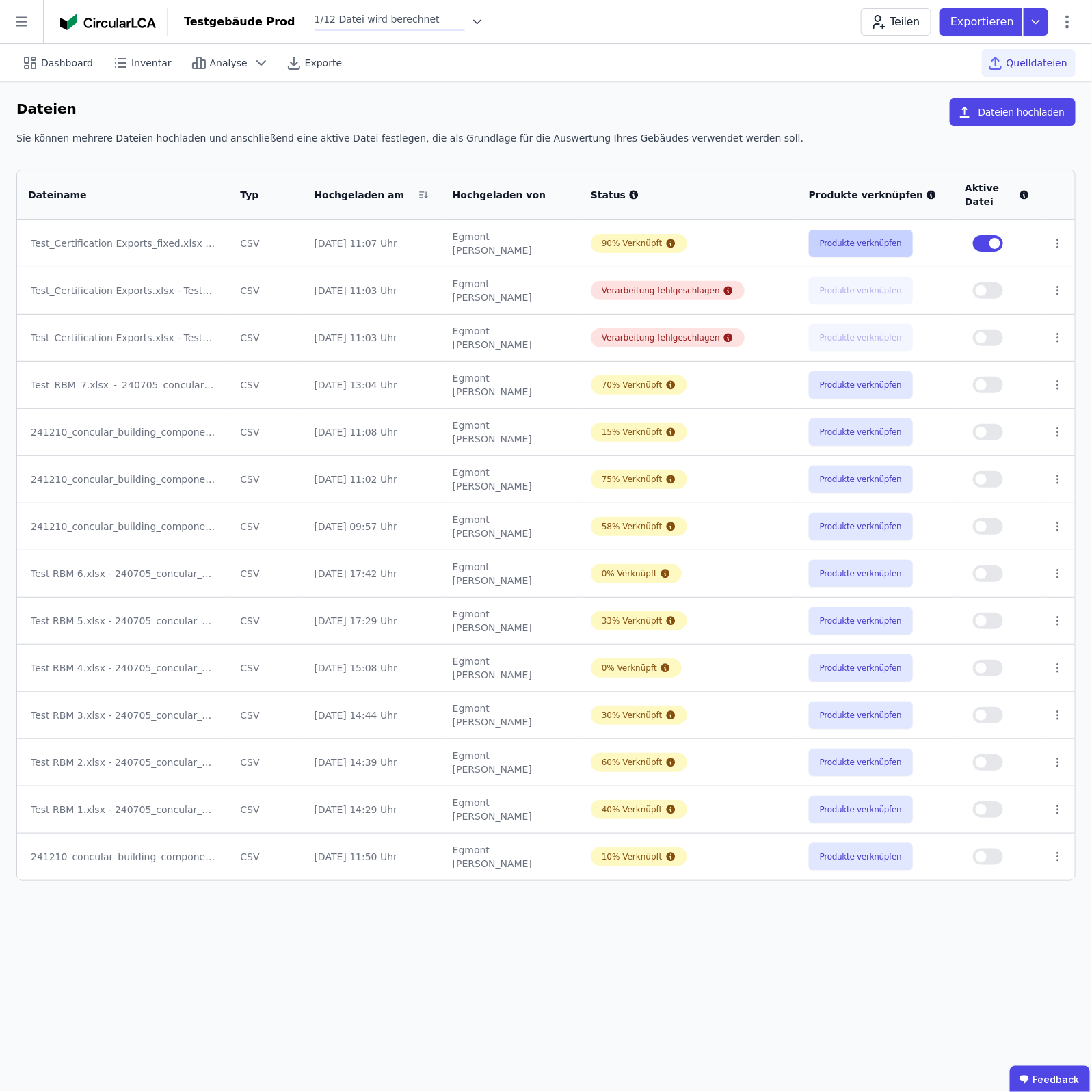
click at [846, 244] on button "Produkte verknüpfen" at bounding box center [861, 244] width 104 height 27
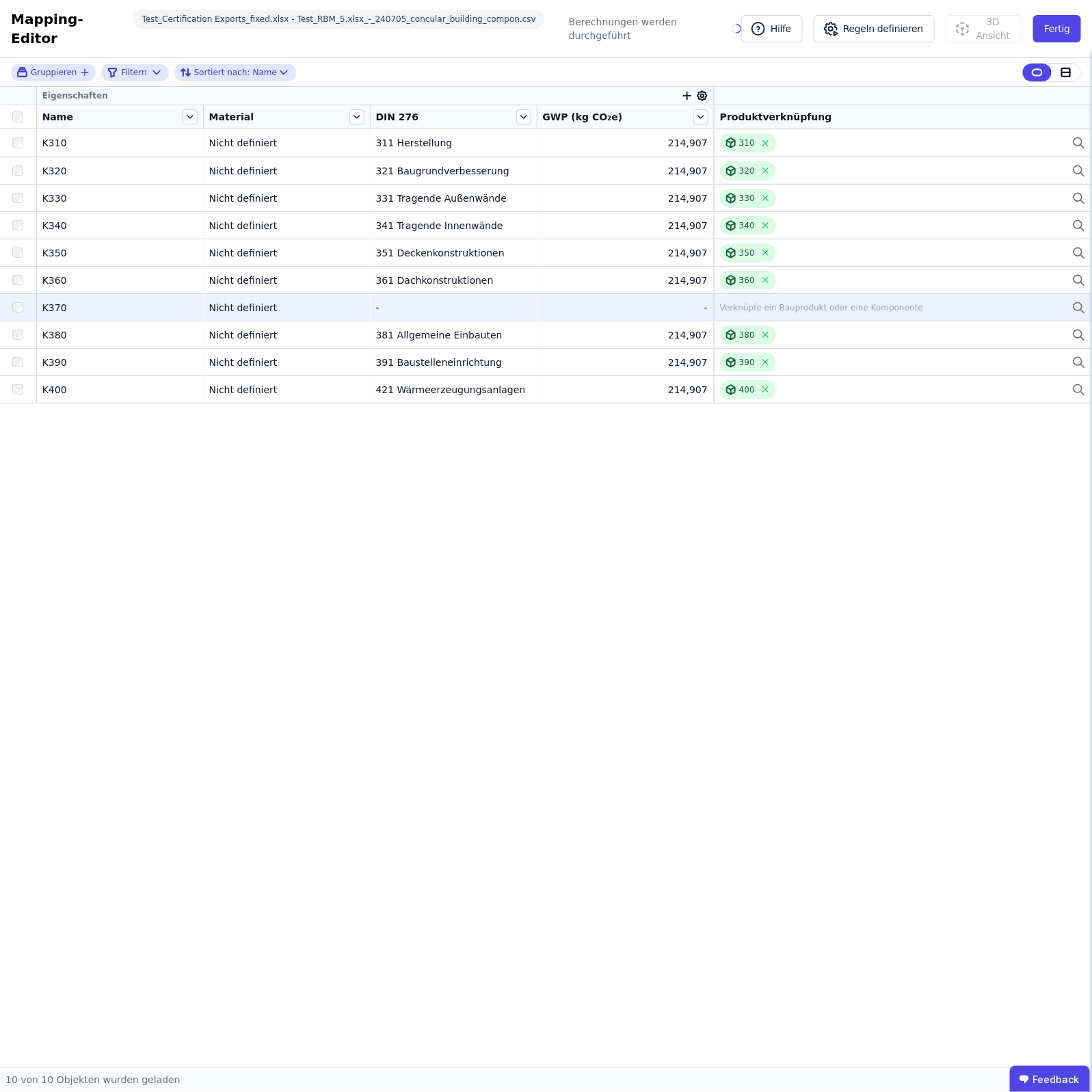
click at [752, 302] on div "Verknüpfe ein Bauprodukt oder eine Komponente" at bounding box center [822, 307] width 203 height 11
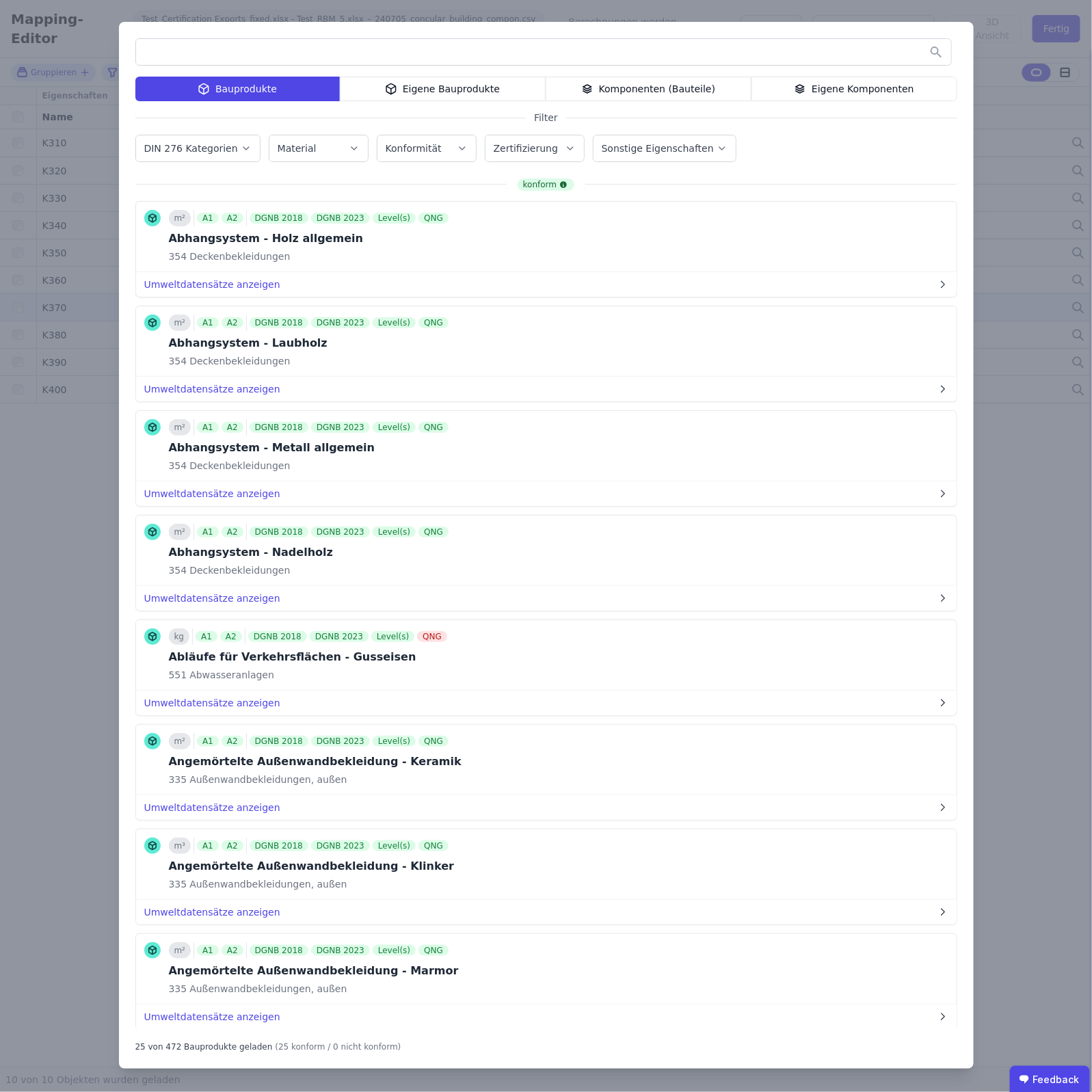
click at [473, 84] on div "Eigene Bauprodukte" at bounding box center [443, 89] width 206 height 25
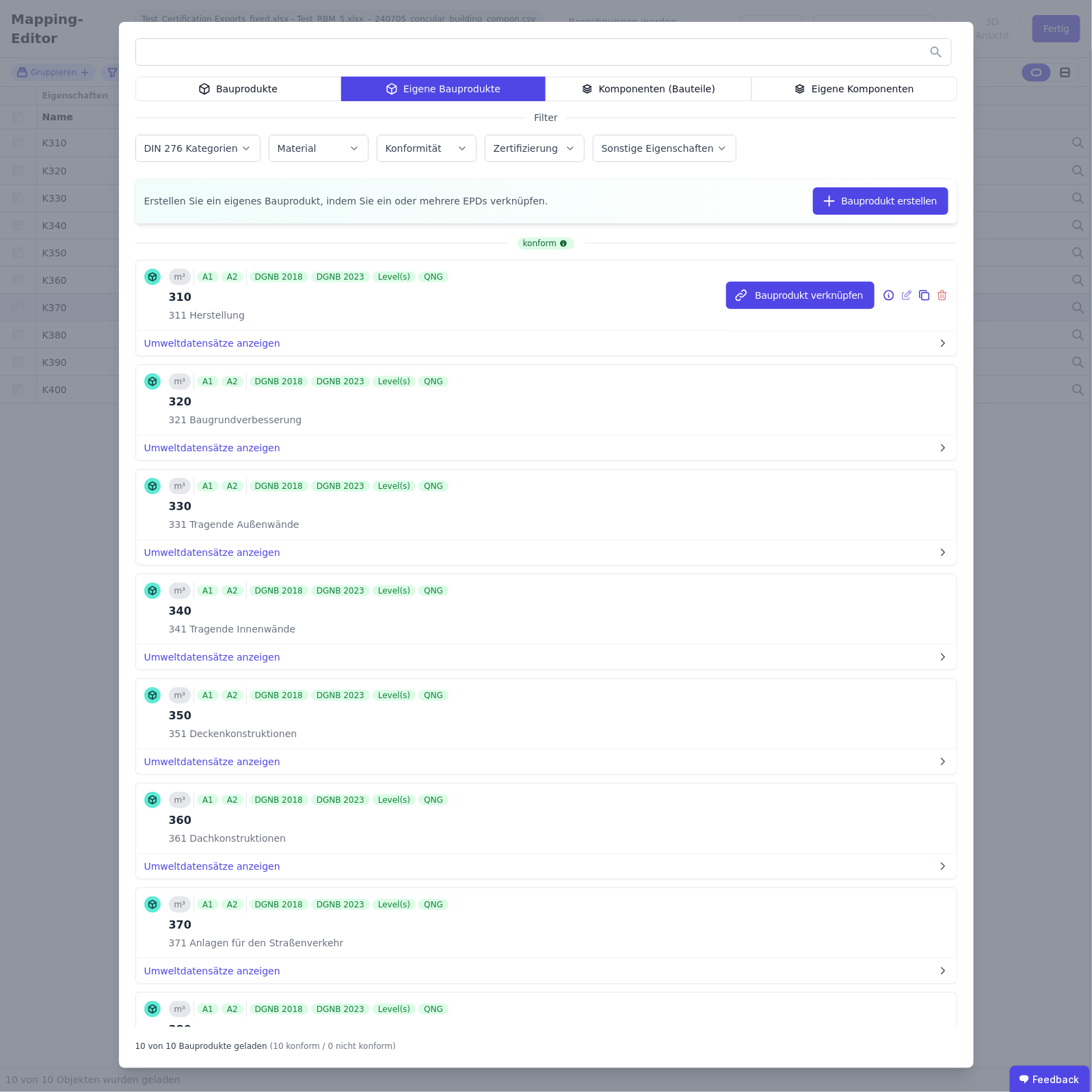
click at [901, 295] on icon at bounding box center [907, 295] width 12 height 17
click at [901, 297] on icon at bounding box center [907, 295] width 12 height 17
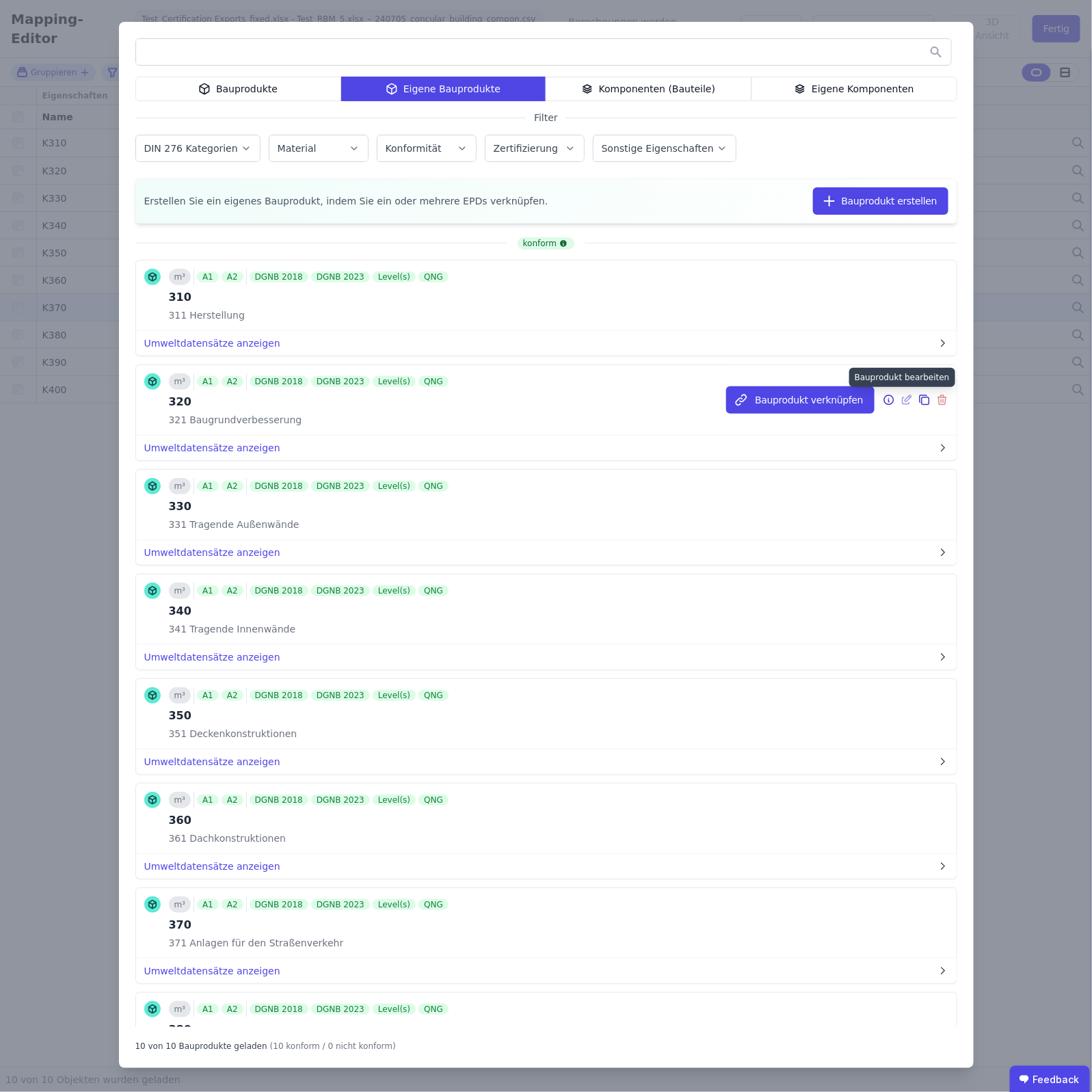
click at [901, 398] on div at bounding box center [910, 400] width 18 height 17
click at [905, 401] on icon at bounding box center [908, 398] width 7 height 7
click at [883, 401] on icon at bounding box center [889, 400] width 12 height 17
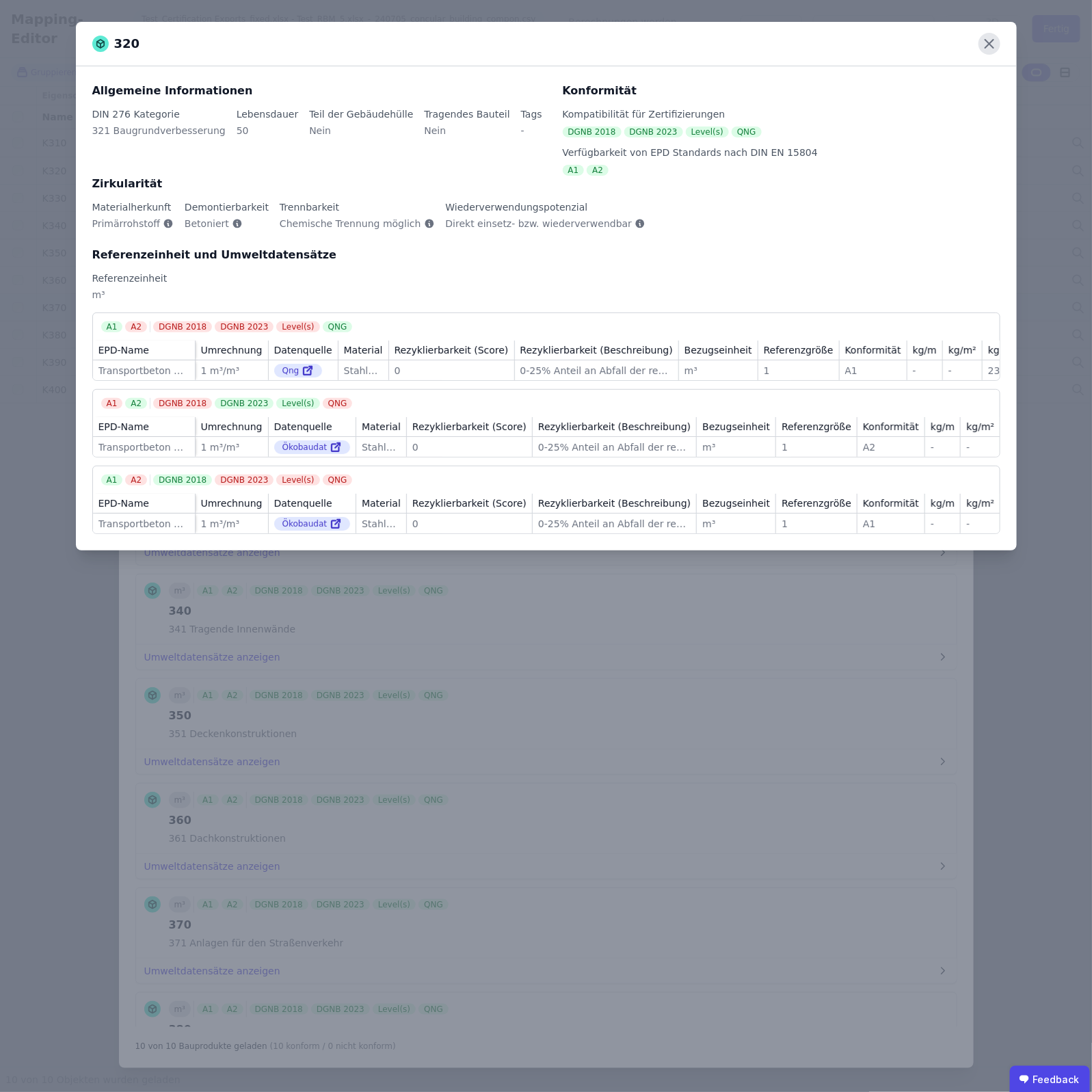
click at [999, 36] on icon at bounding box center [989, 43] width 22 height 22
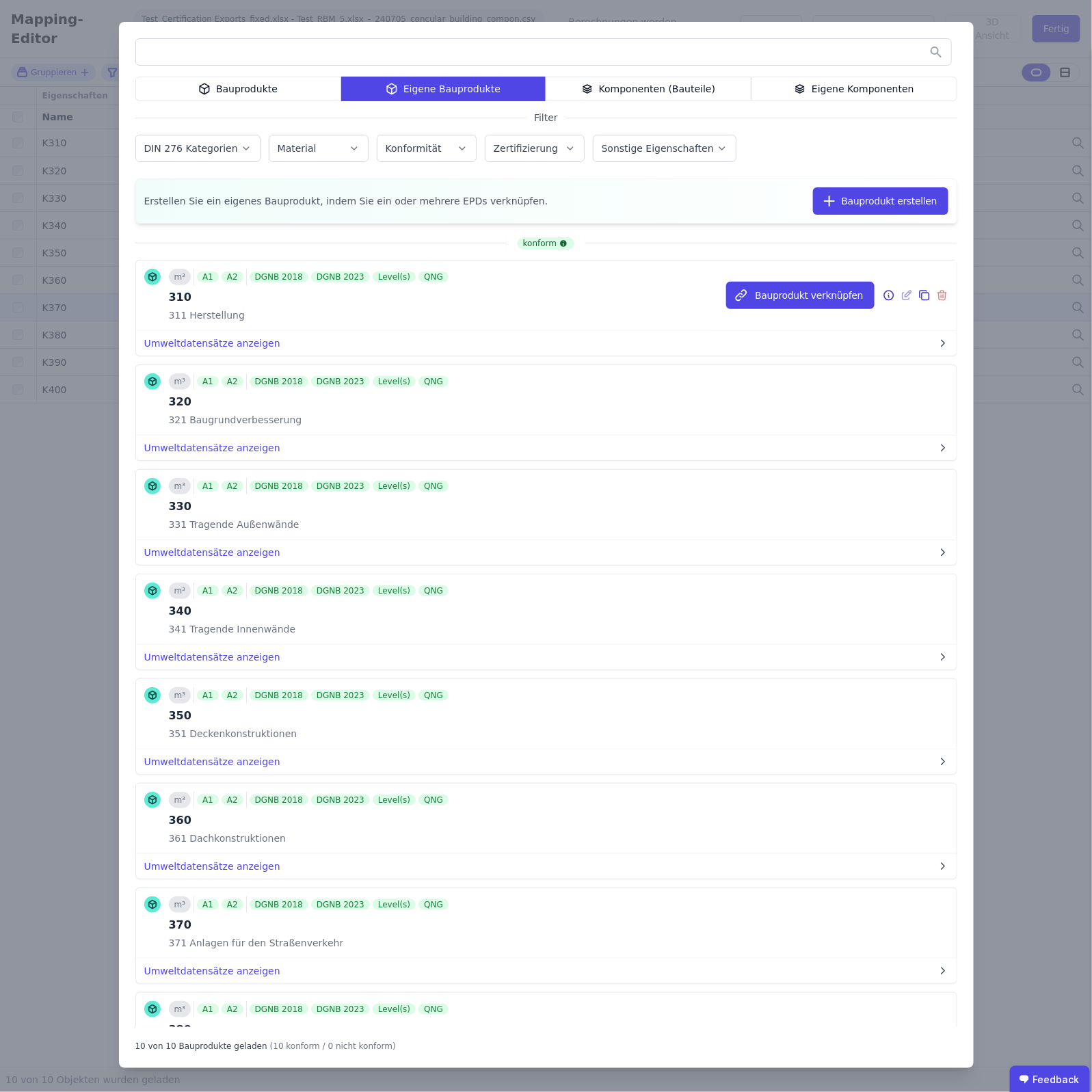
click at [901, 298] on icon at bounding box center [907, 295] width 12 height 17
click at [1002, 305] on div "Bauprodukte Eigene Bauprodukte Komponenten (Bauteile) Eigene Komponenten Filter…" at bounding box center [546, 546] width 1092 height 1092
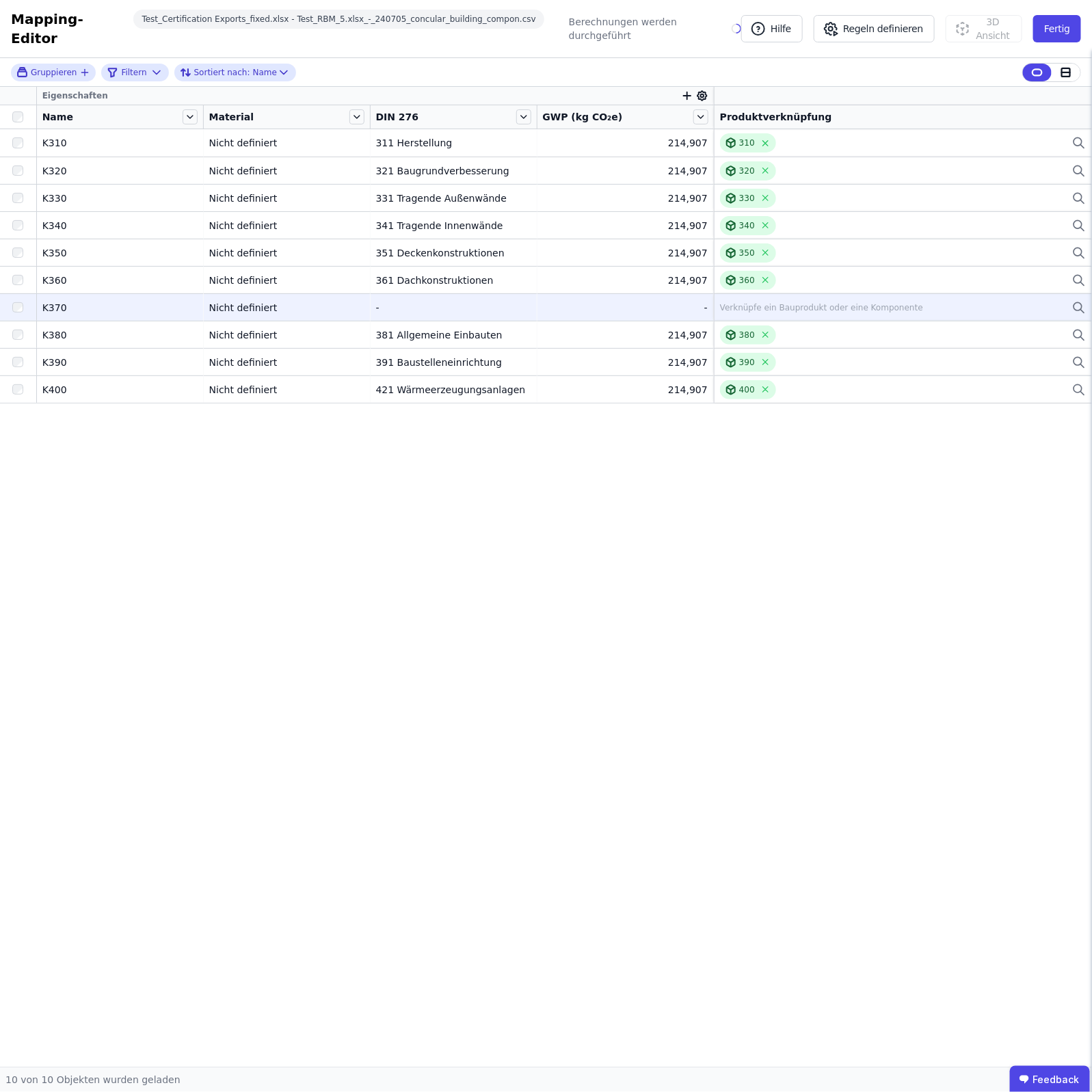
click at [757, 302] on div "Verknüpfe ein Bauprodukt oder eine Komponente" at bounding box center [822, 307] width 203 height 11
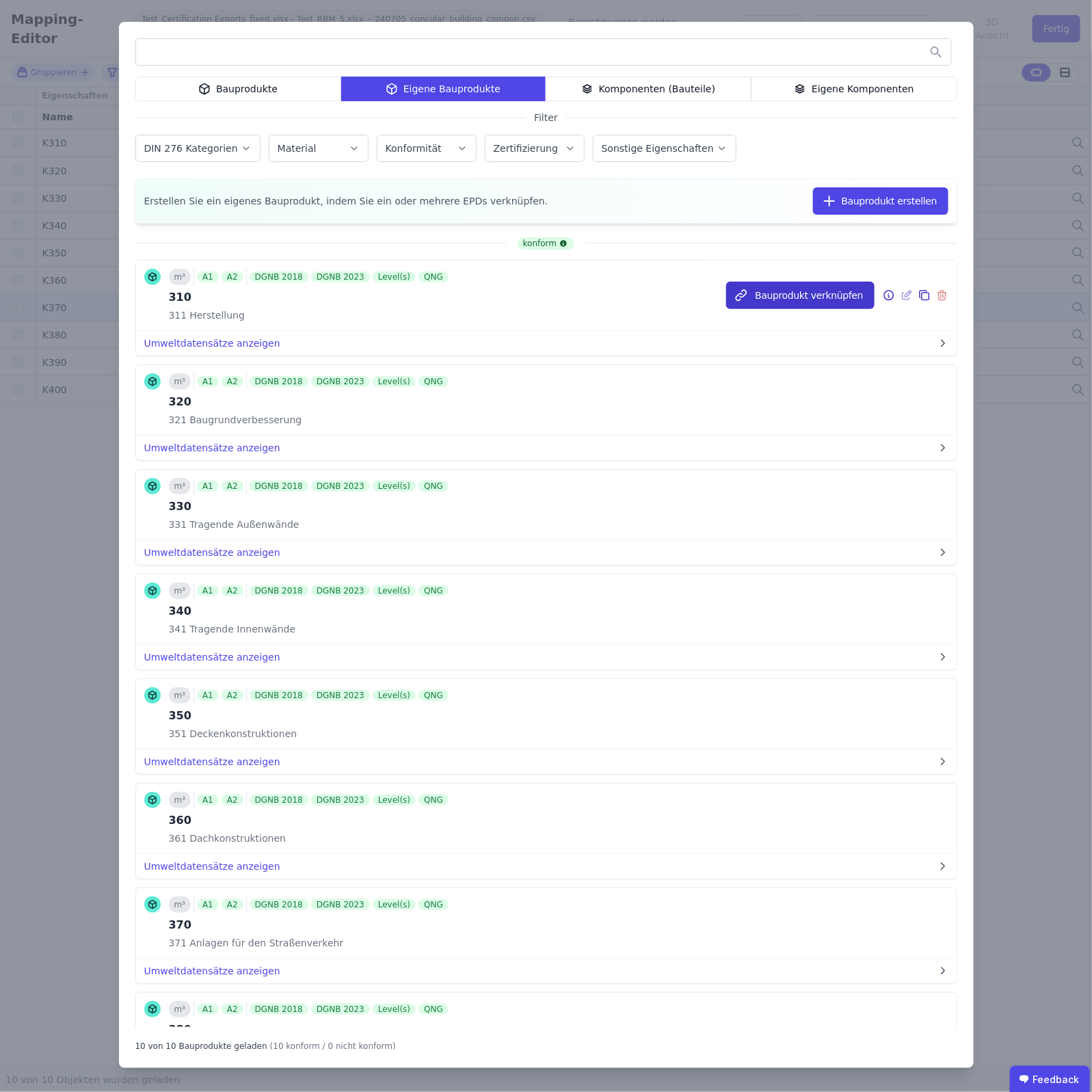
click at [839, 293] on button "Bauprodukt verknüpfen" at bounding box center [800, 296] width 148 height 27
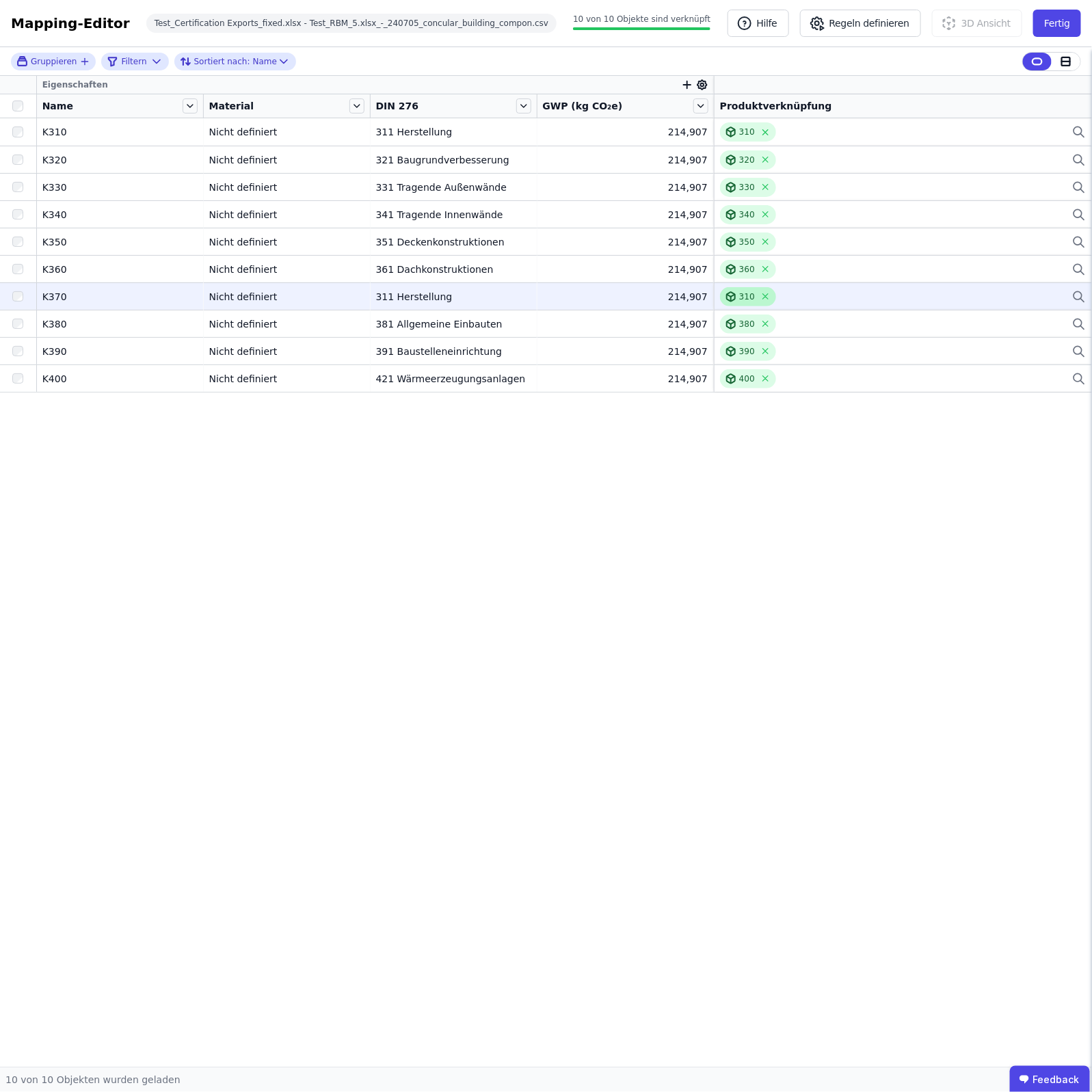
click at [732, 299] on icon at bounding box center [730, 297] width 8 height 9
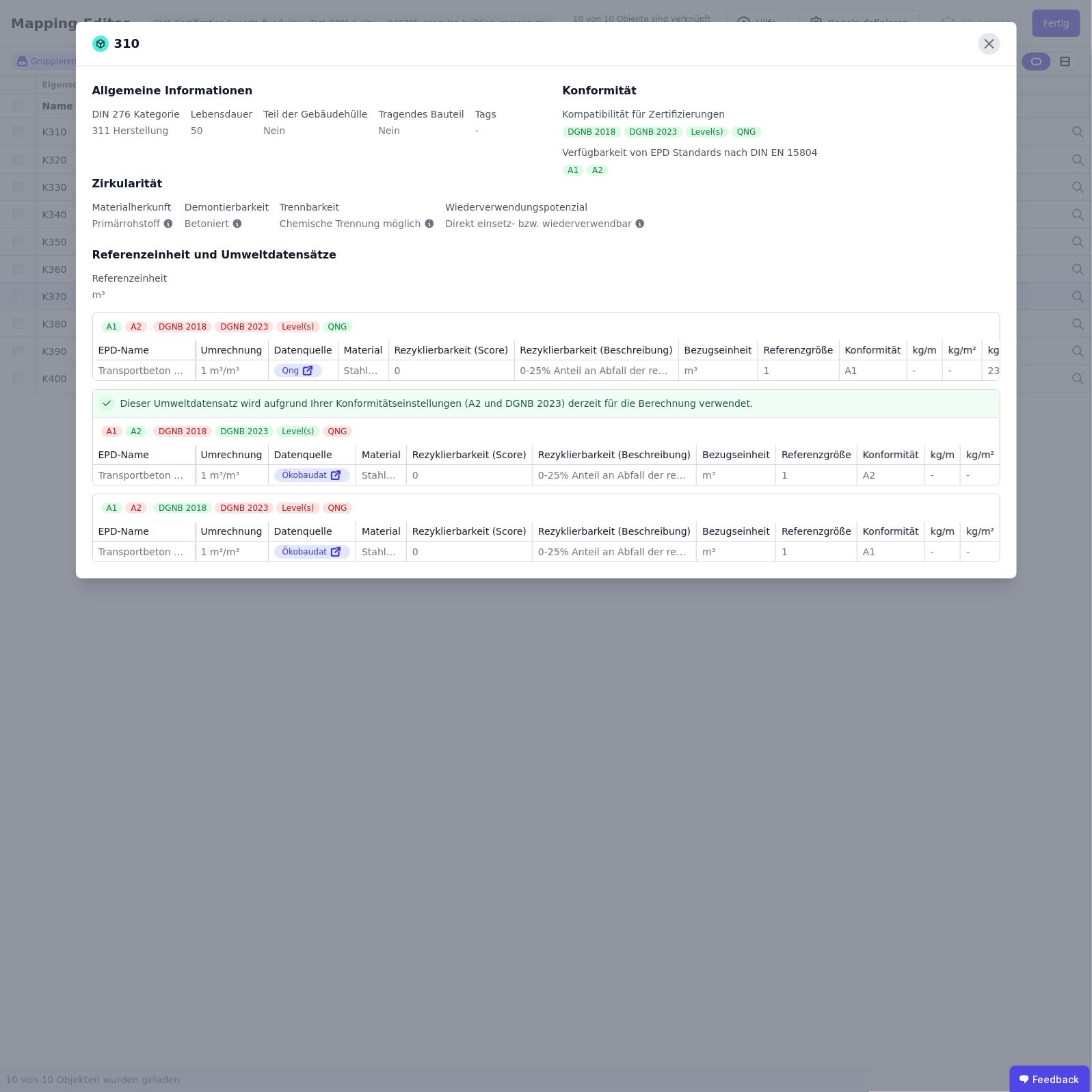
click at [999, 42] on icon at bounding box center [989, 43] width 22 height 22
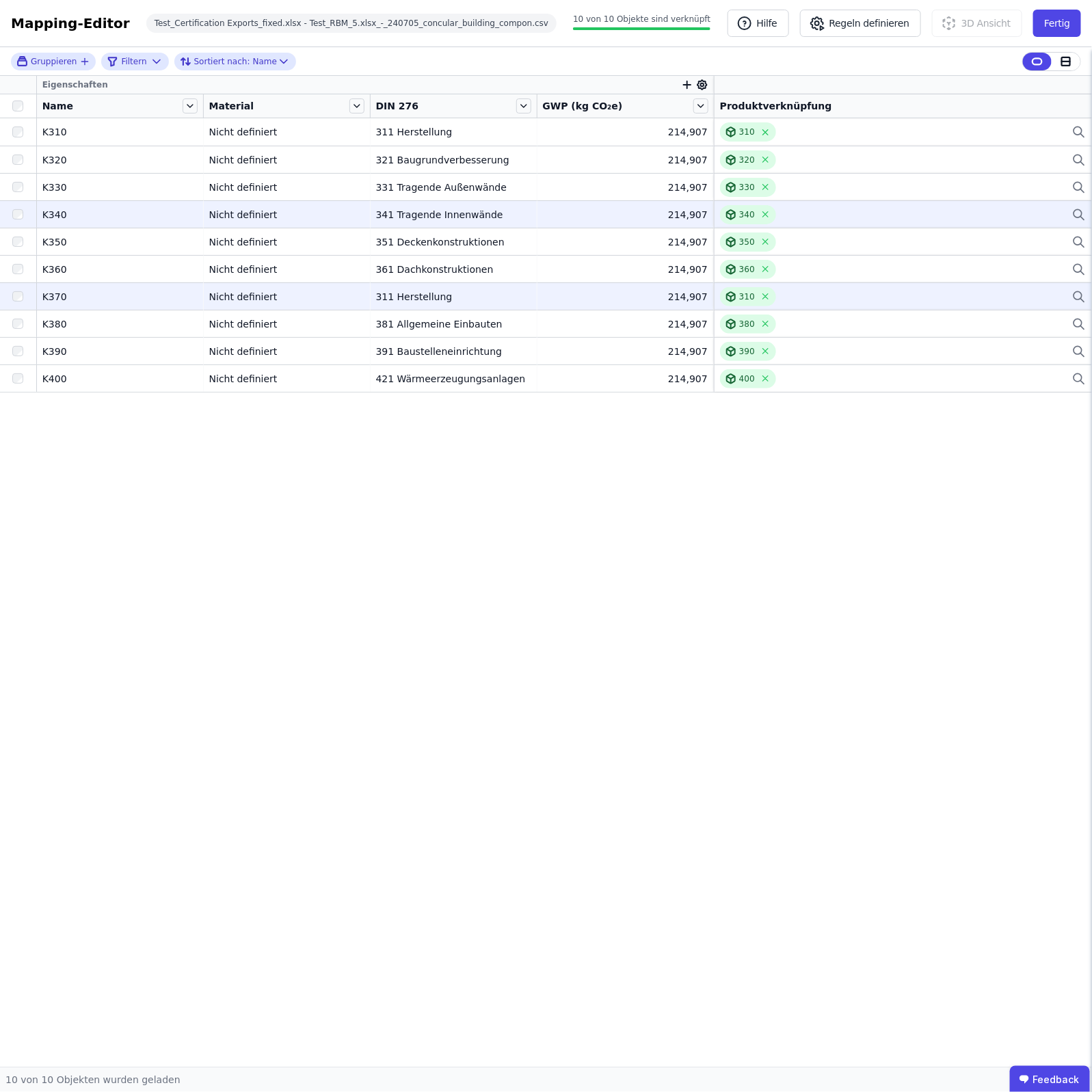
click at [1079, 221] on icon at bounding box center [1079, 215] width 14 height 17
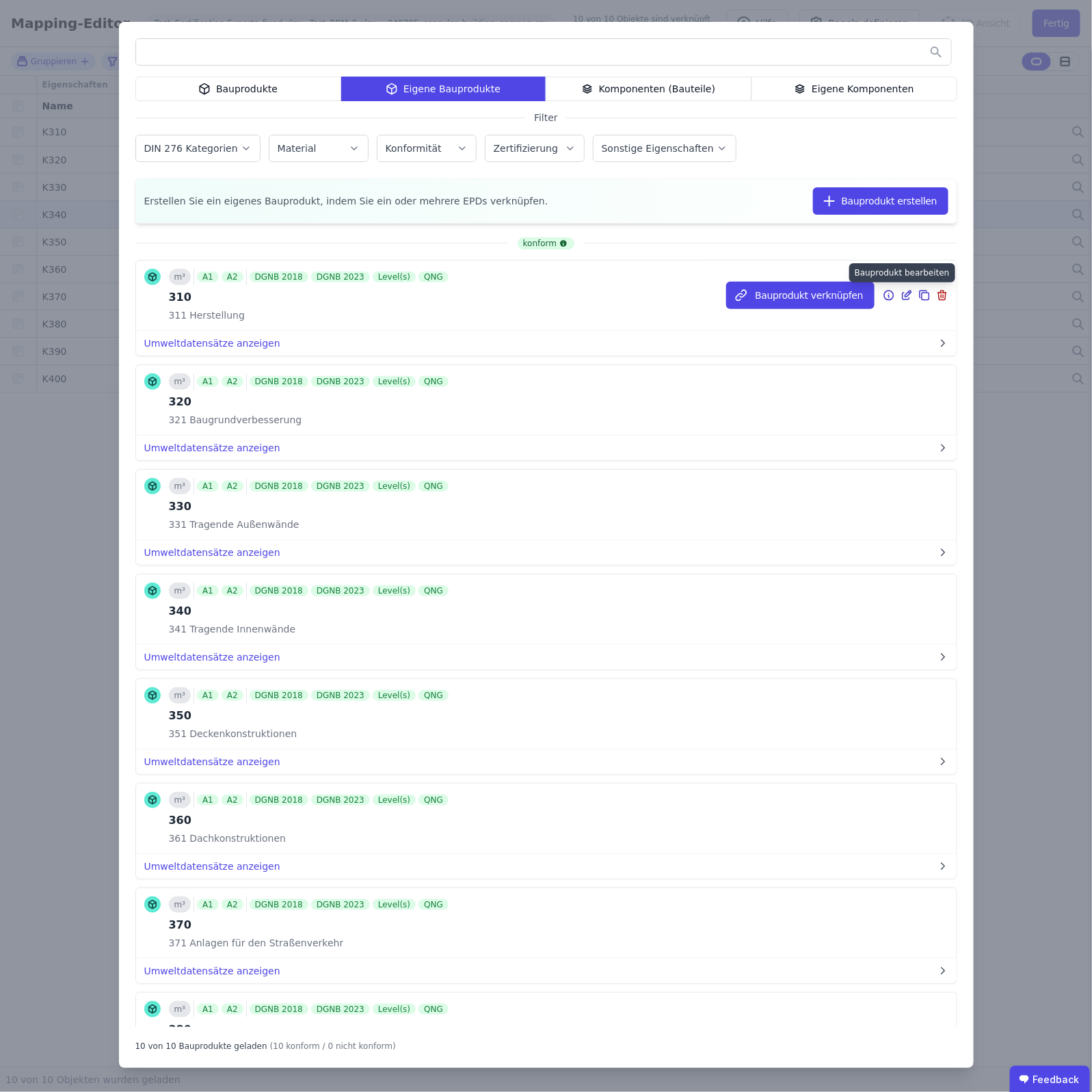
click at [901, 289] on icon at bounding box center [907, 295] width 12 height 17
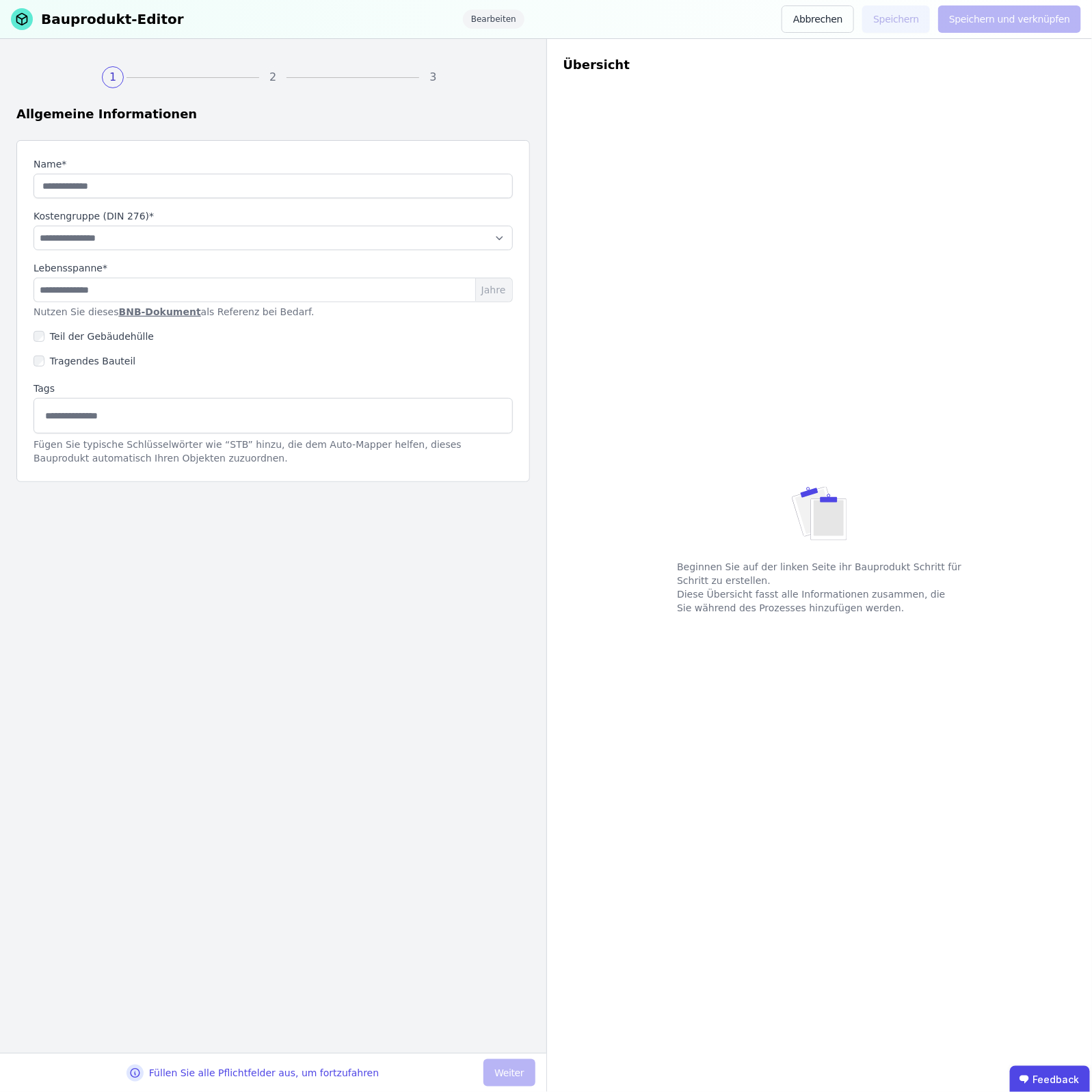
type input "***"
select select "**********"
type input "**"
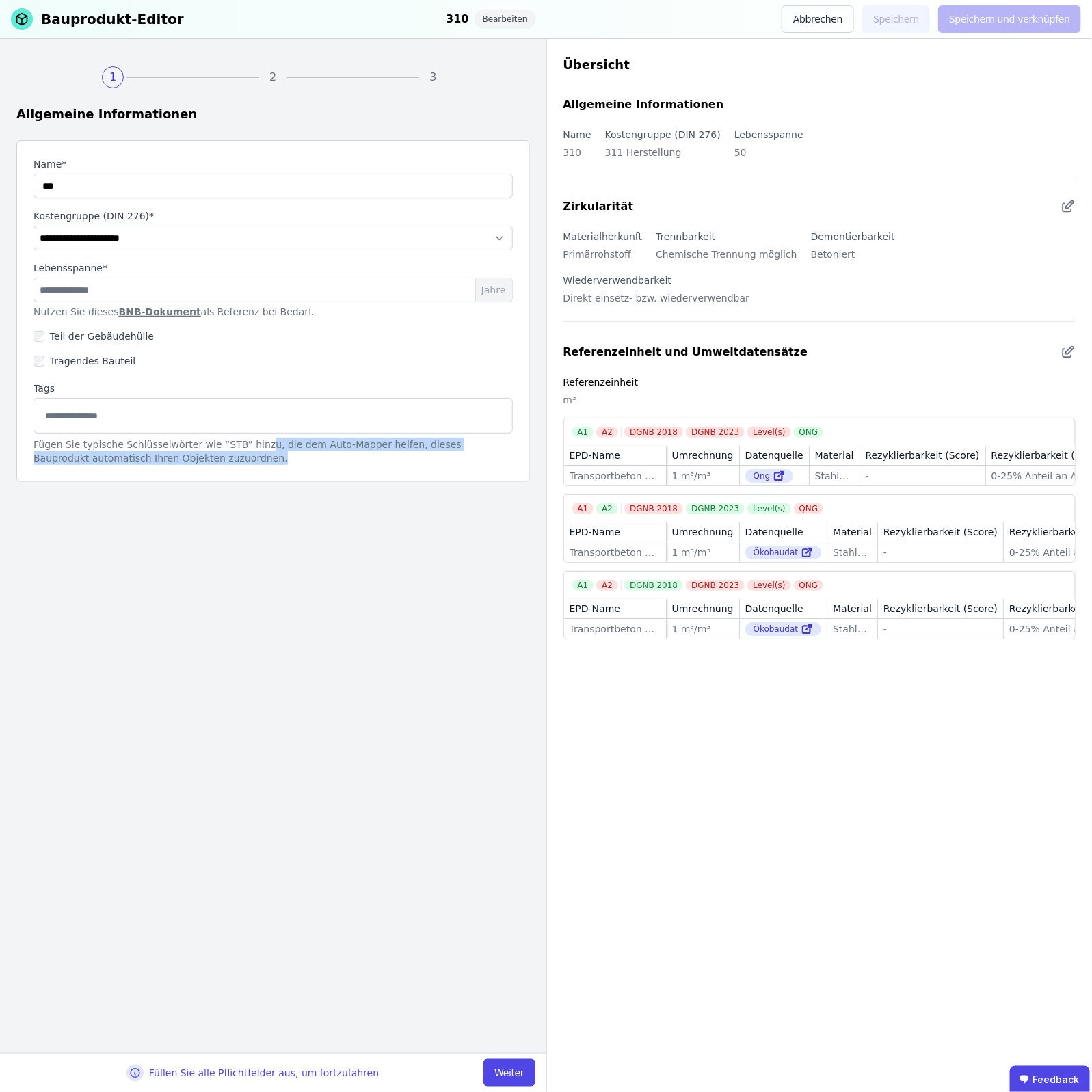
drag, startPoint x: 244, startPoint y: 443, endPoint x: 244, endPoint y: 467, distance: 24.0
click at [244, 467] on div "**********" at bounding box center [273, 311] width 513 height 342
drag, startPoint x: 182, startPoint y: 462, endPoint x: 29, endPoint y: 448, distance: 153.6
click at [29, 448] on div "**********" at bounding box center [273, 311] width 513 height 342
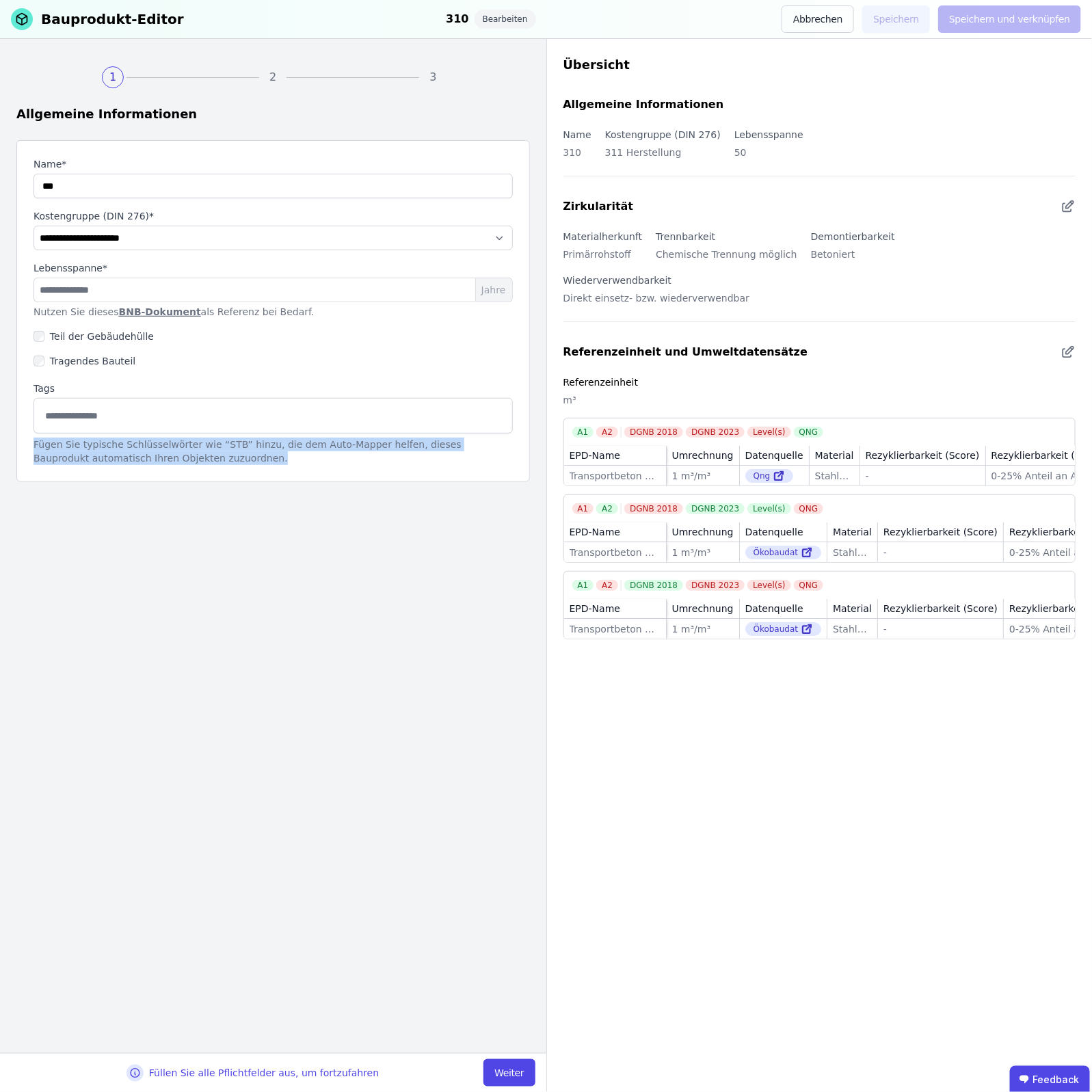
click at [29, 448] on div "**********" at bounding box center [273, 311] width 513 height 342
drag, startPoint x: 29, startPoint y: 448, endPoint x: 212, endPoint y: 466, distance: 183.9
click at [205, 473] on div "**********" at bounding box center [273, 311] width 513 height 342
click at [212, 466] on div "**********" at bounding box center [273, 311] width 513 height 342
click at [510, 1059] on button "Weiter" at bounding box center [509, 1073] width 51 height 27
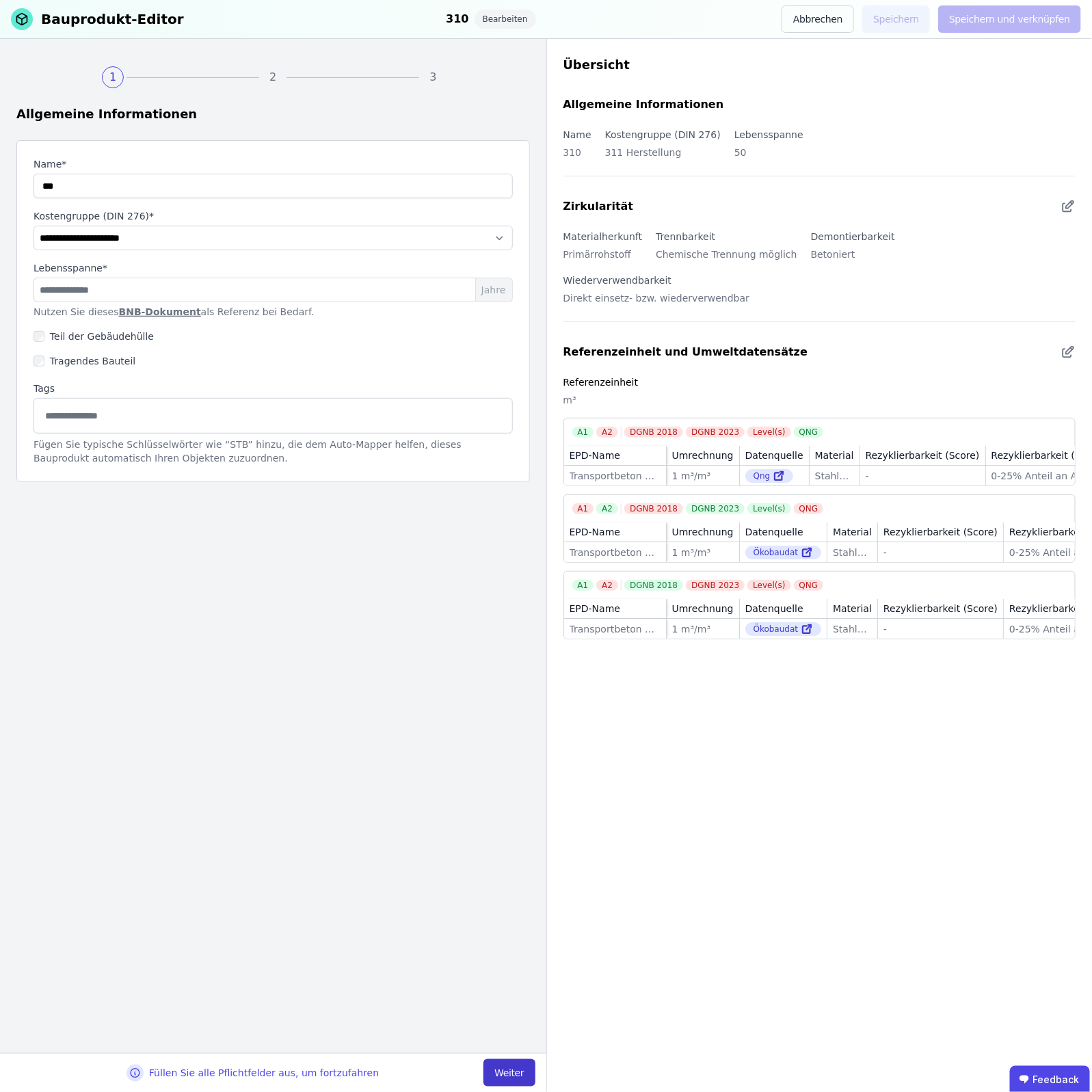
select select "**********"
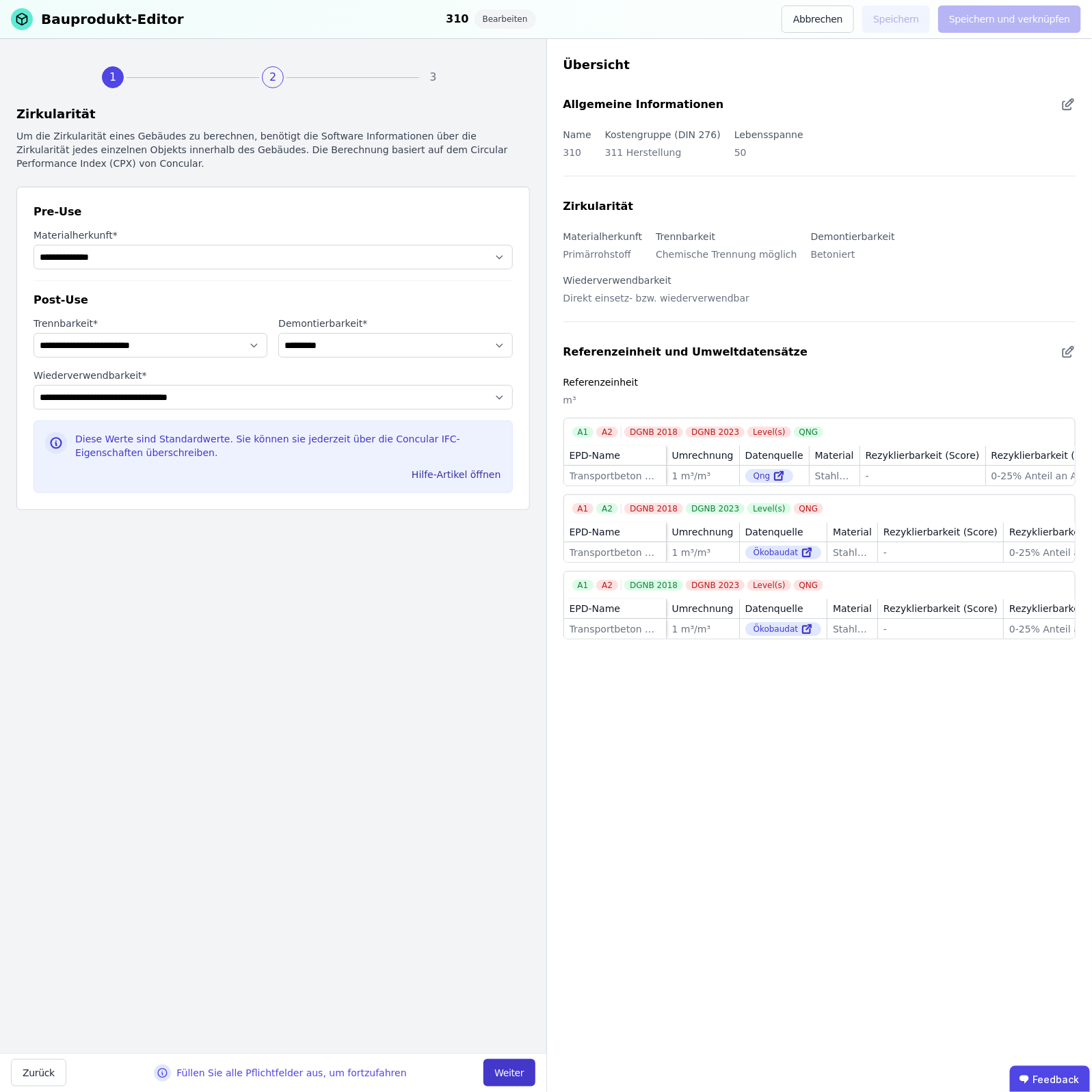
click at [510, 1059] on button "Weiter" at bounding box center [509, 1073] width 51 height 27
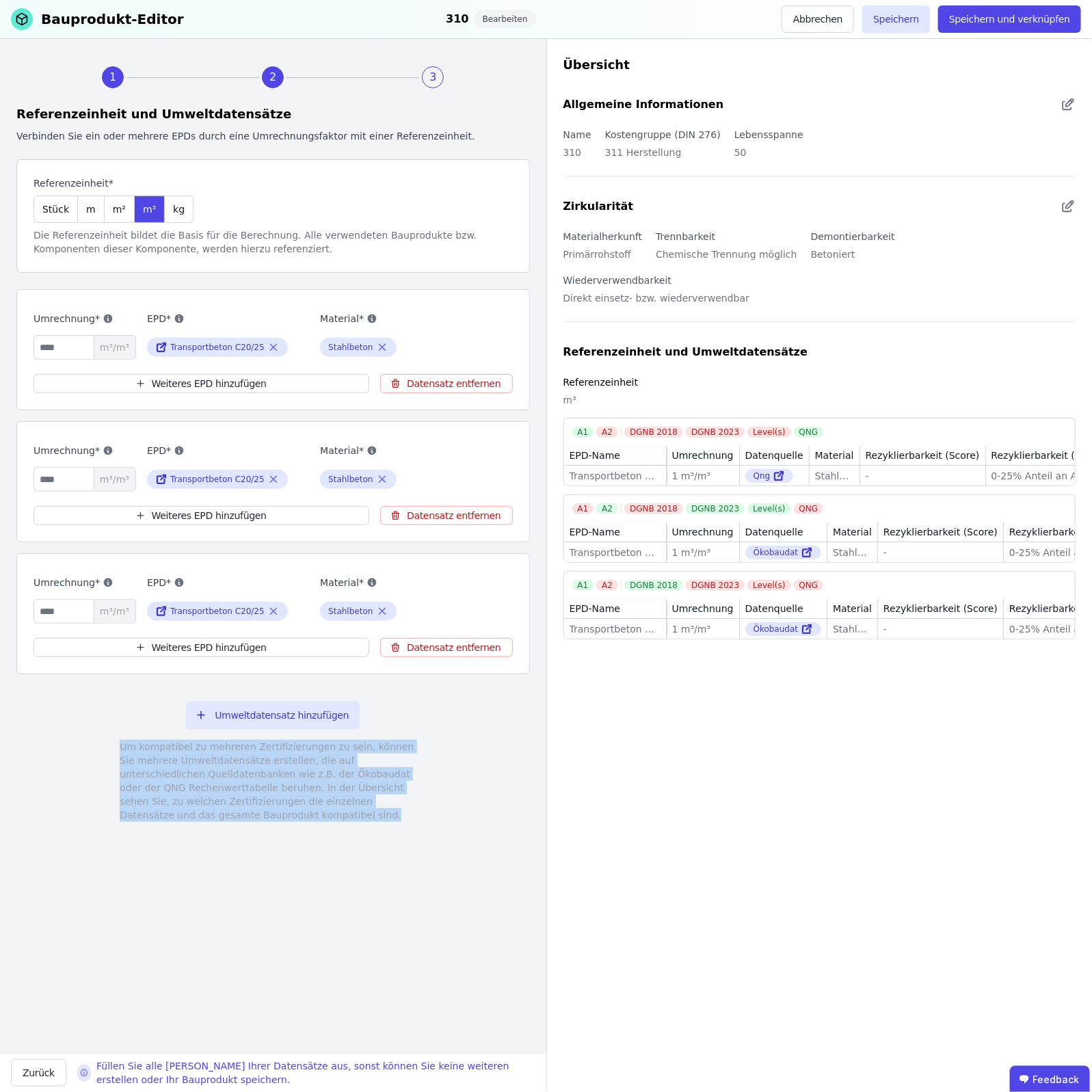
drag, startPoint x: 282, startPoint y: 819, endPoint x: 109, endPoint y: 753, distance: 185.2
click at [109, 753] on div "Umweltdatensatz hinzufügen Um kompatibel zu mehreren Zertifizierungen zu sein, …" at bounding box center [273, 762] width 513 height 153
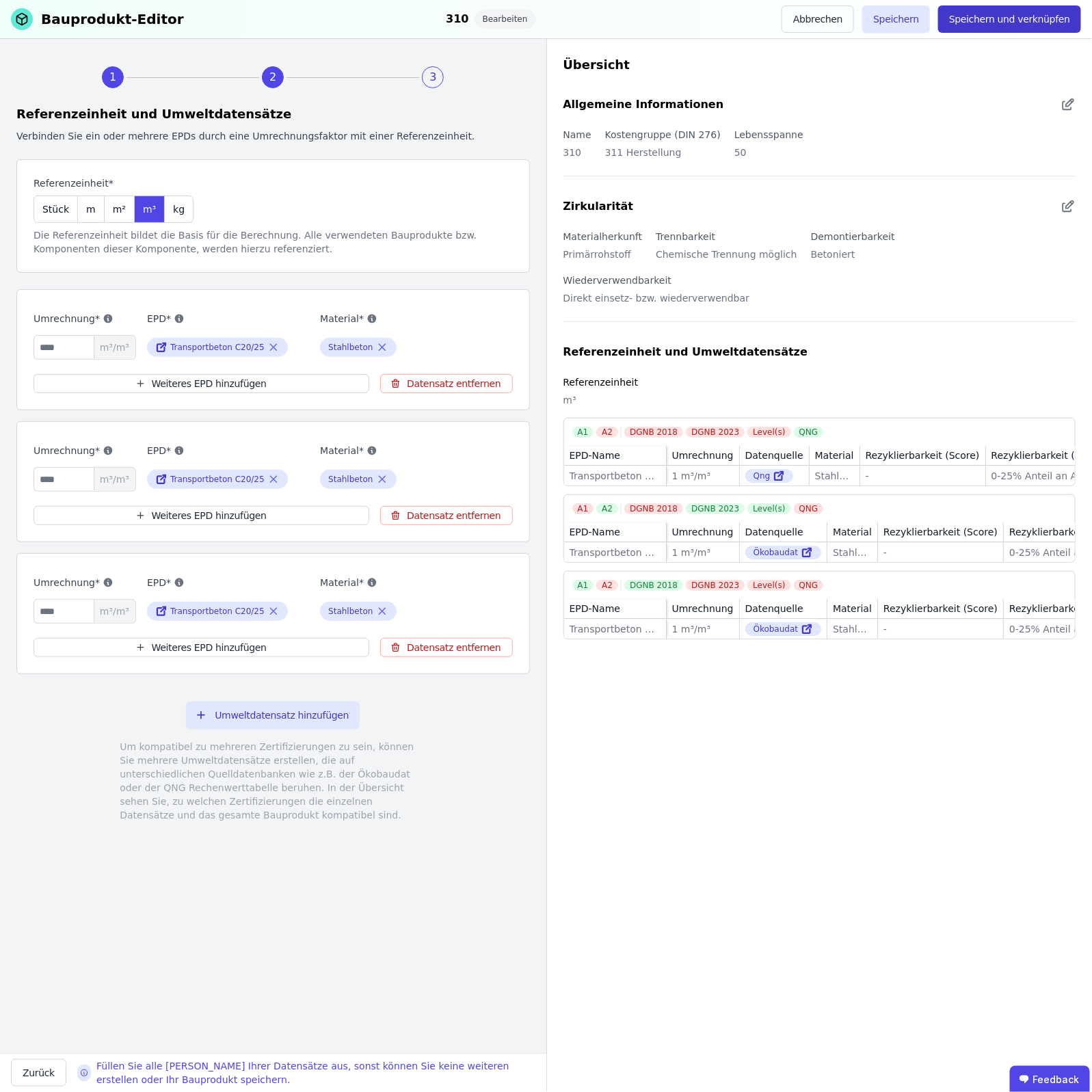
click at [1038, 25] on button "Speichern und verknüpfen" at bounding box center [1010, 20] width 143 height 27
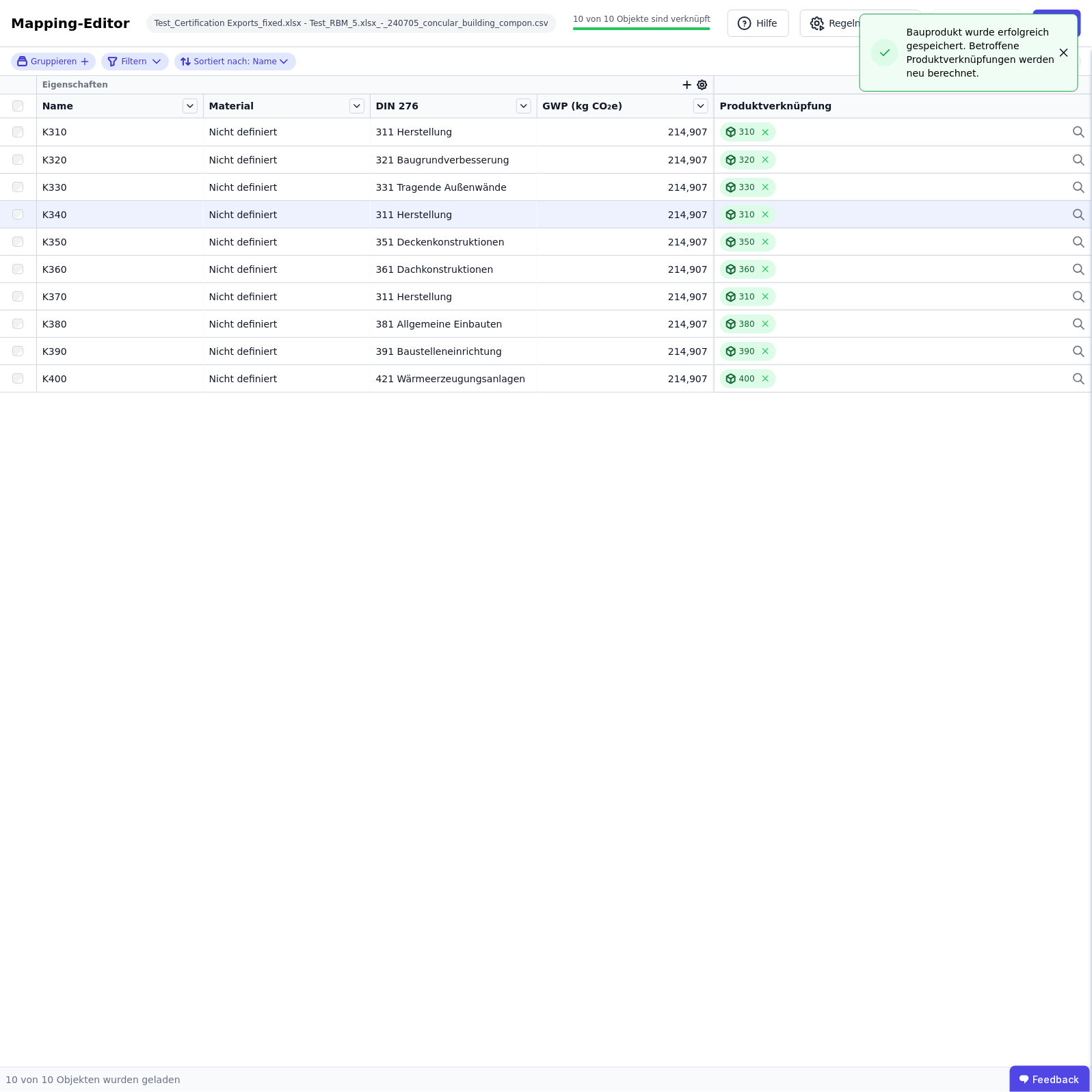
click at [1062, 50] on icon "button" at bounding box center [1064, 52] width 7 height 7
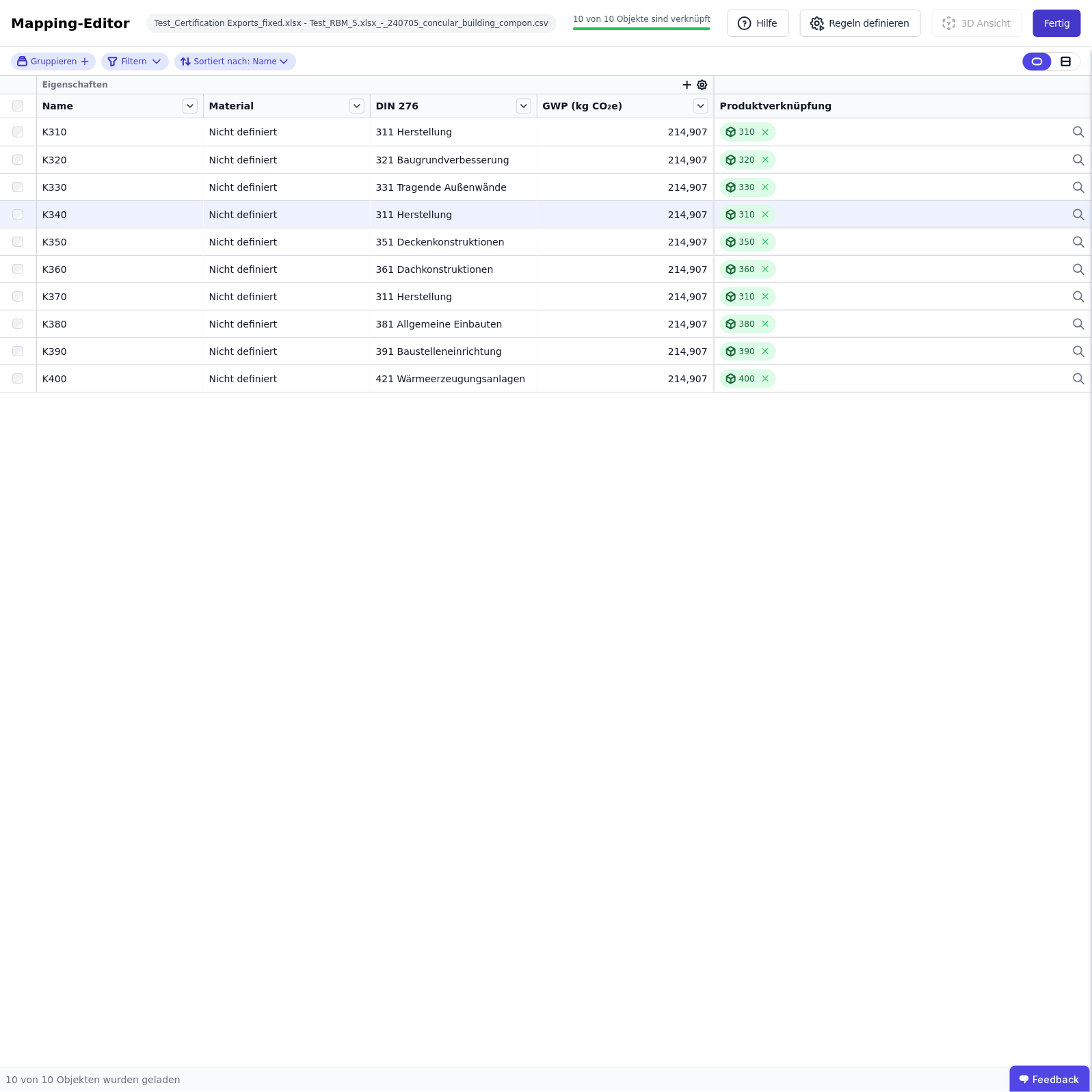
click at [1058, 28] on button "Fertig" at bounding box center [1057, 23] width 48 height 27
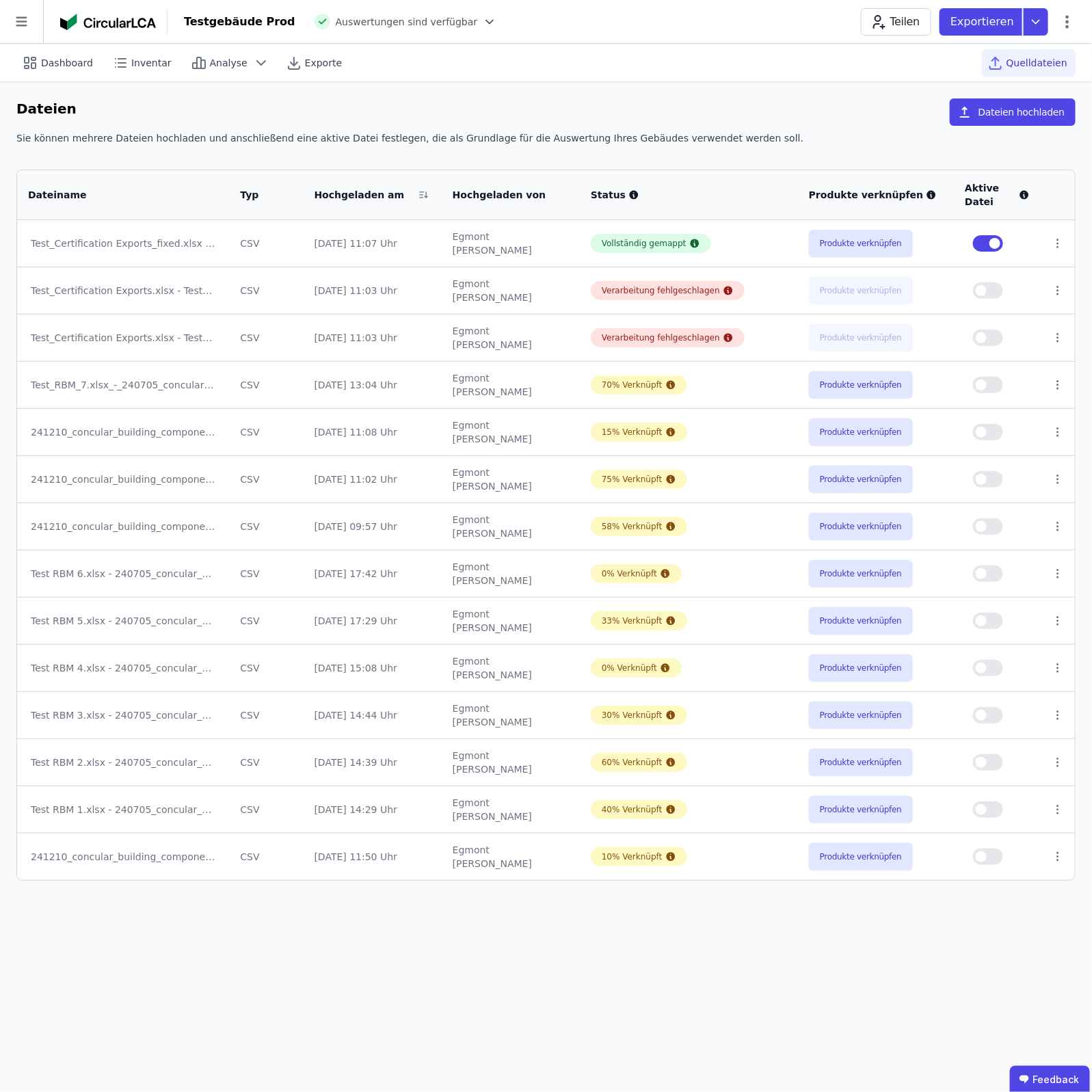
click at [24, 26] on icon at bounding box center [22, 22] width 43 height 43
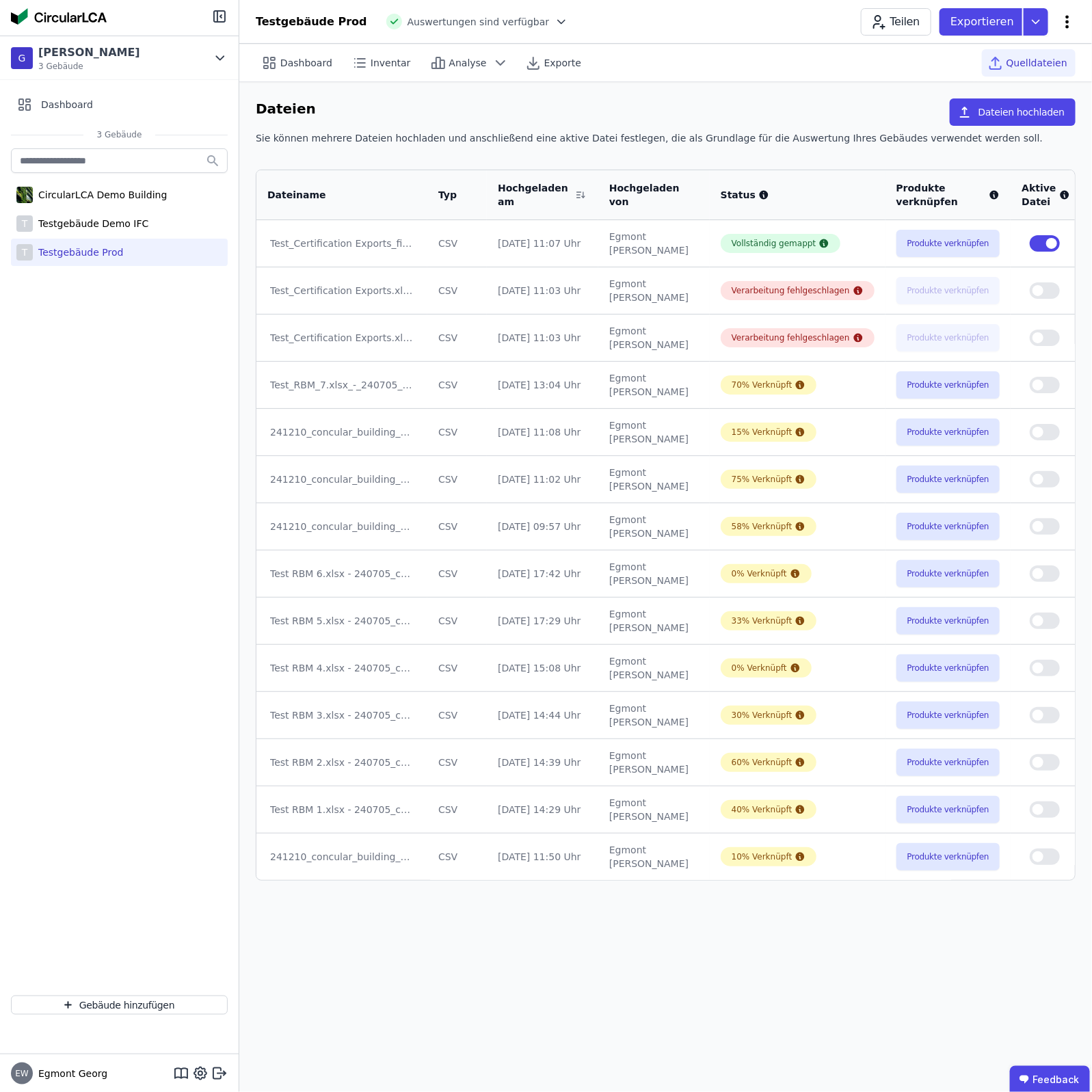
click at [1075, 19] on icon at bounding box center [1067, 22] width 17 height 17
click at [983, 52] on span "Gebäude bearbeiten" at bounding box center [1003, 54] width 98 height 14
select select "*"
select select "**********"
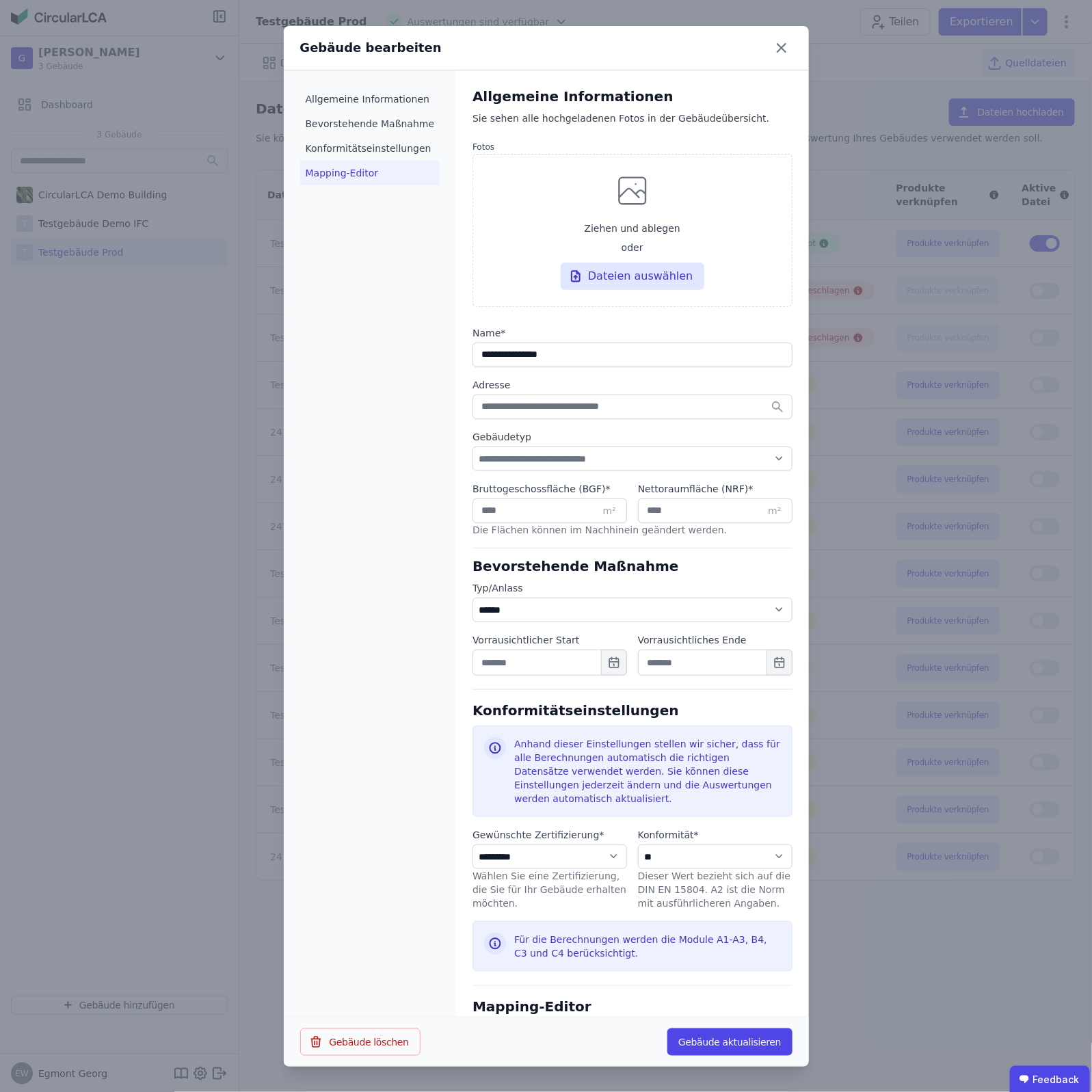
click at [401, 183] on li "Mapping-Editor" at bounding box center [370, 173] width 140 height 25
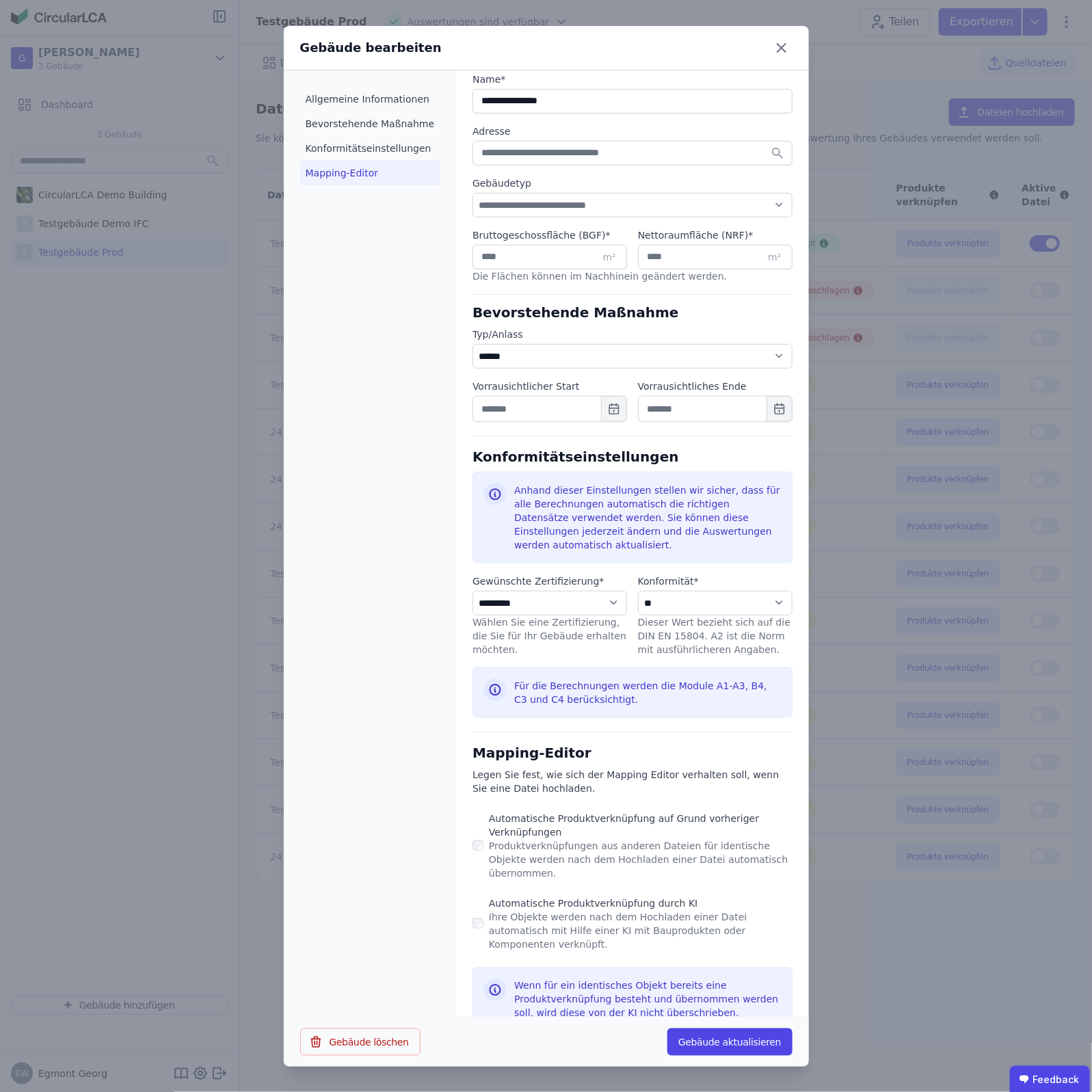
scroll to position [257, 0]
